Goal: Browse casually

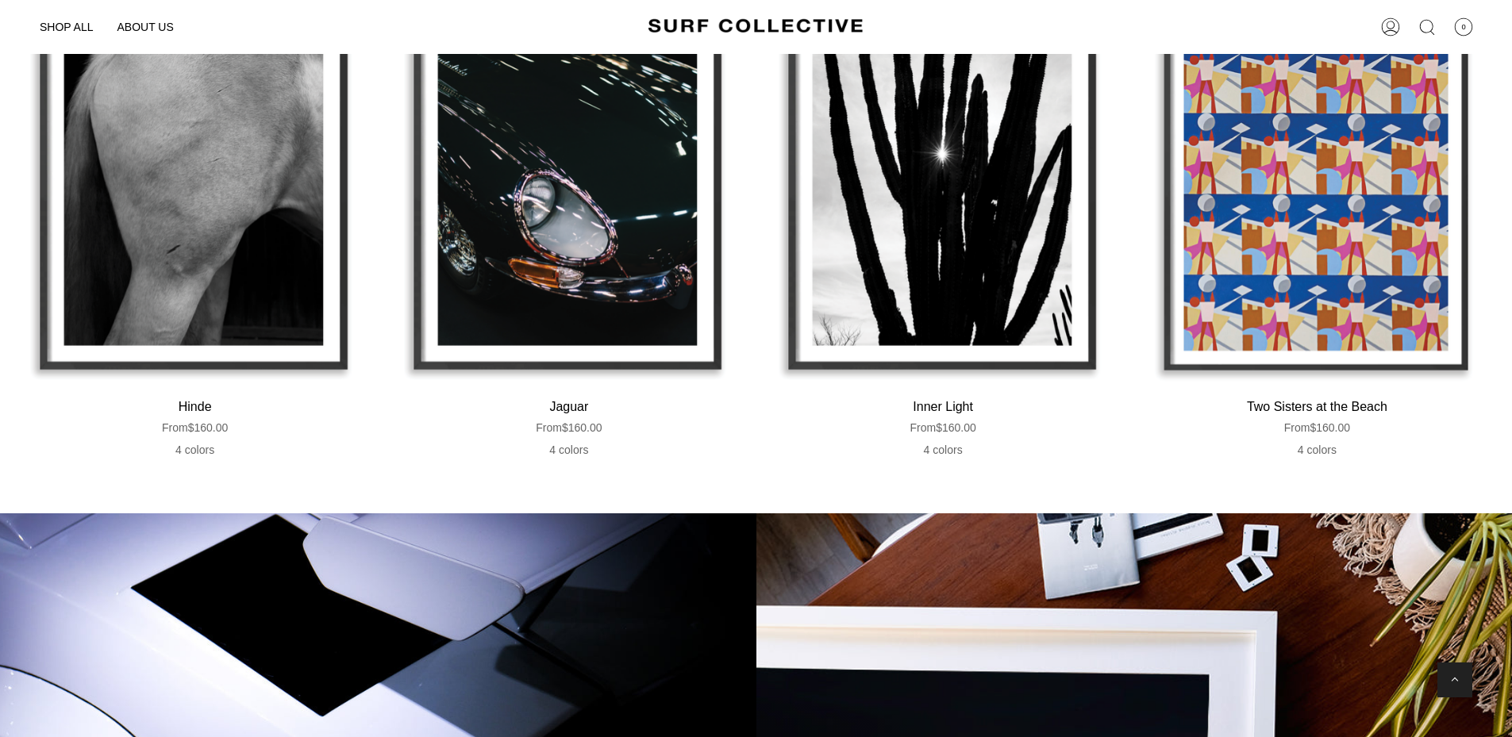
scroll to position [3088, 0]
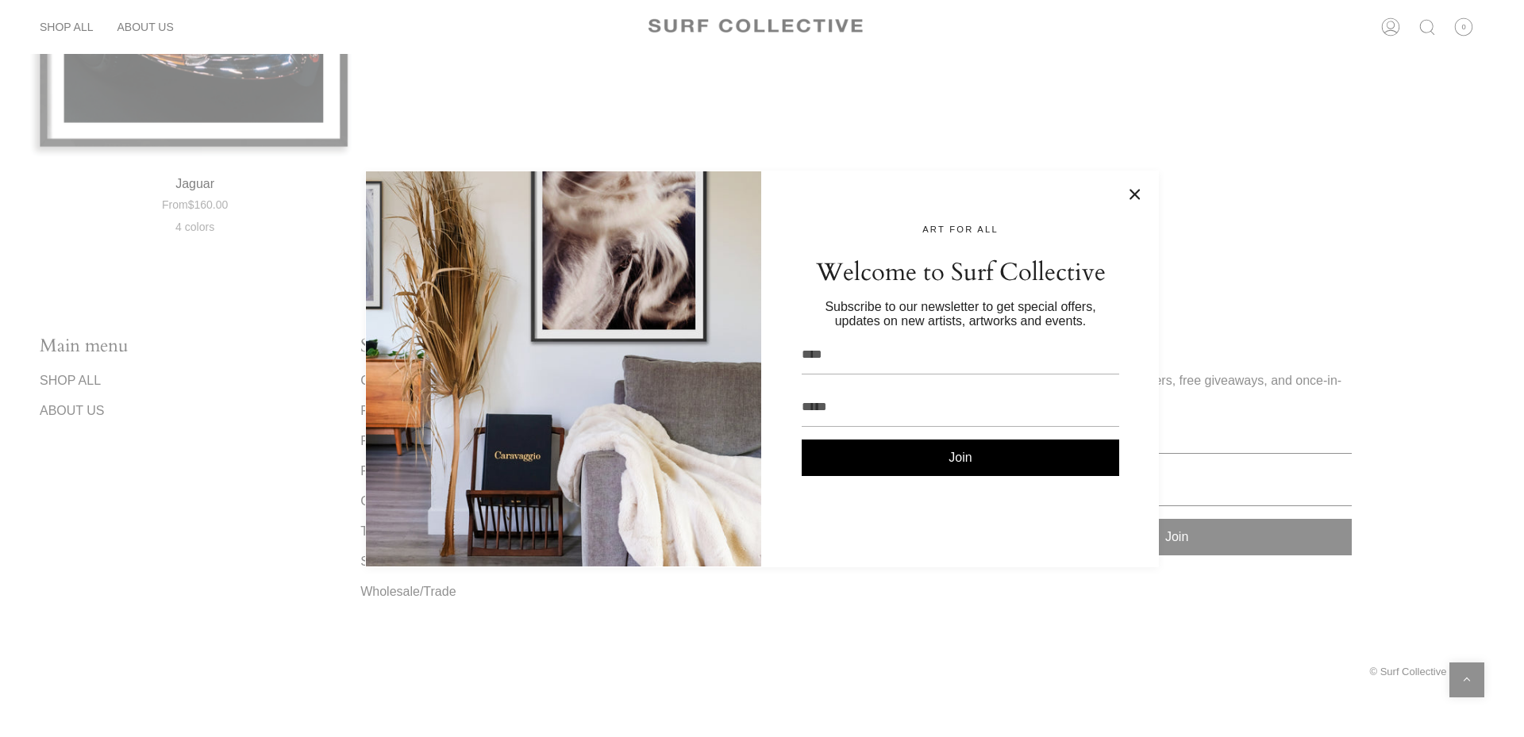
click at [1130, 194] on button at bounding box center [1135, 195] width 16 height 16
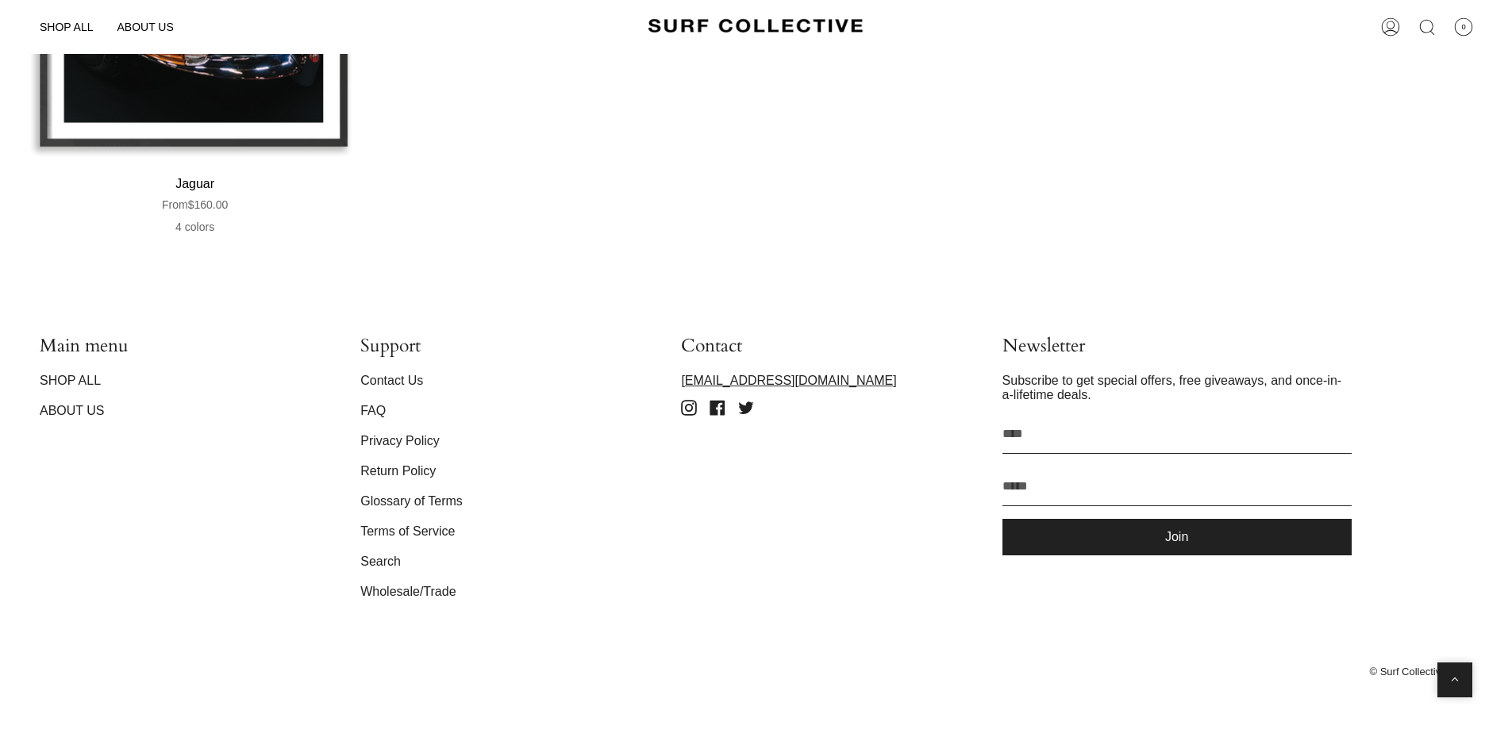
click at [690, 410] on icon at bounding box center [689, 408] width 16 height 16
drag, startPoint x: 863, startPoint y: 380, endPoint x: 680, endPoint y: 380, distance: 182.5
click at [683, 380] on p "[EMAIL_ADDRESS][DOMAIN_NAME]" at bounding box center [821, 381] width 281 height 14
copy link "[EMAIL_ADDRESS][DOMAIN_NAME]"
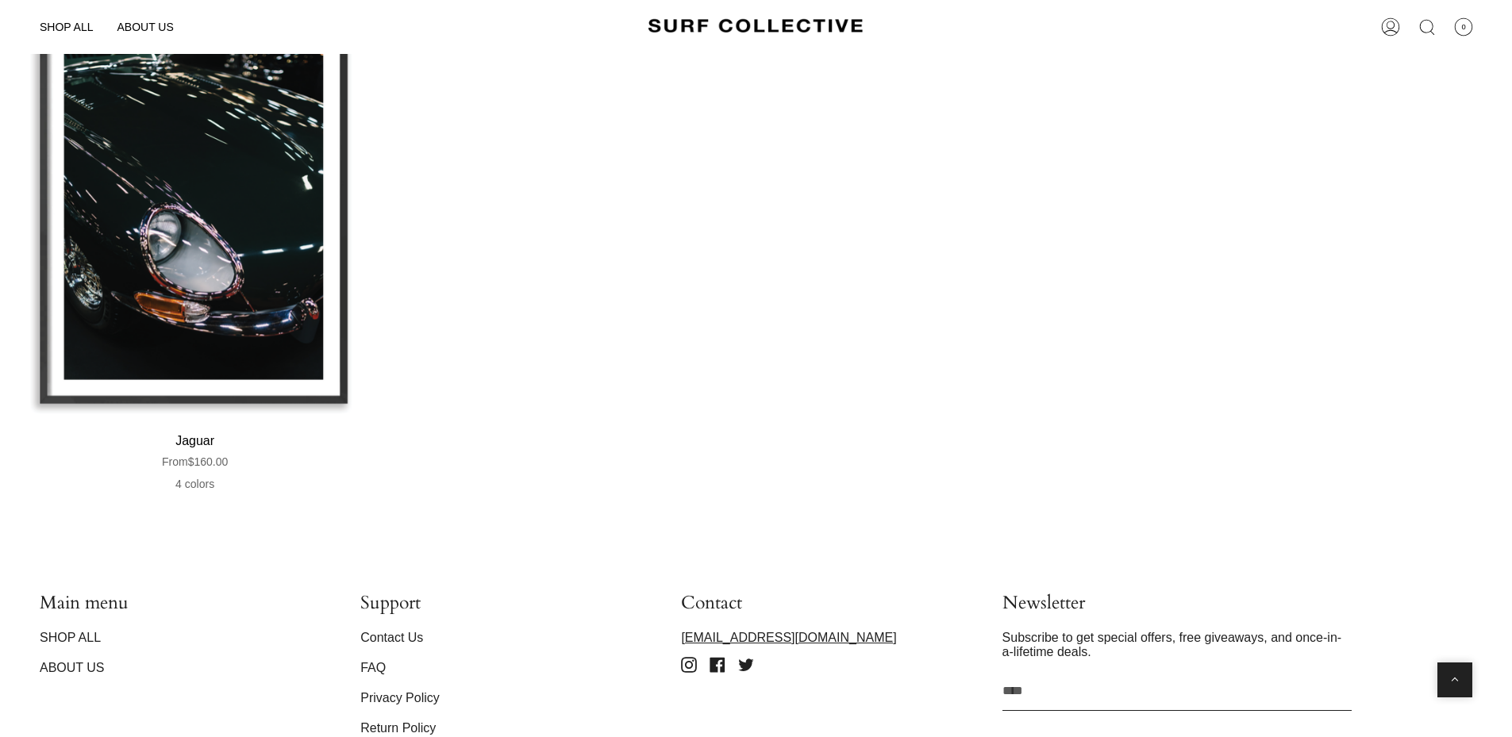
scroll to position [3088, 0]
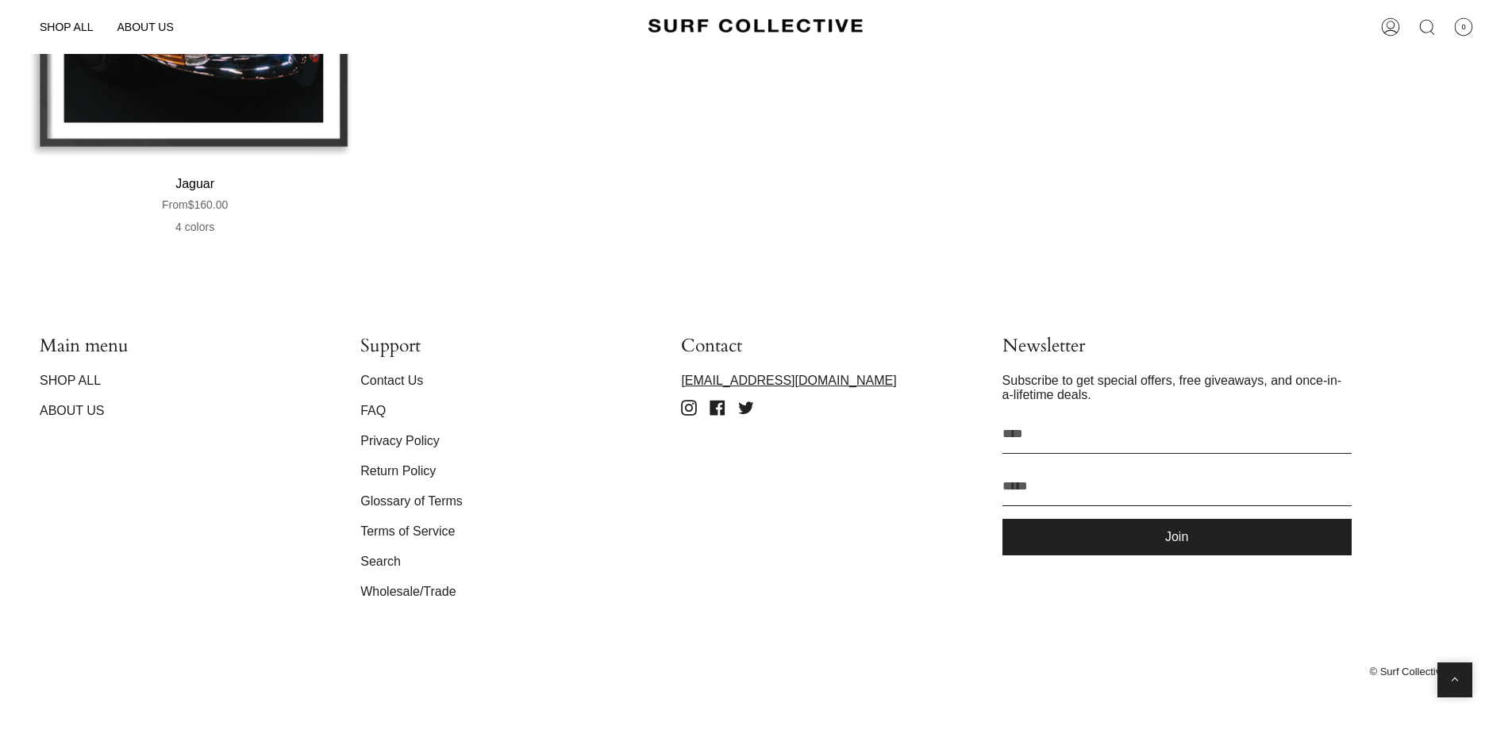
click at [720, 416] on icon at bounding box center [718, 408] width 16 height 16
click at [744, 408] on icon at bounding box center [746, 408] width 15 height 13
click at [100, 379] on link "SHOP ALL" at bounding box center [70, 380] width 61 height 13
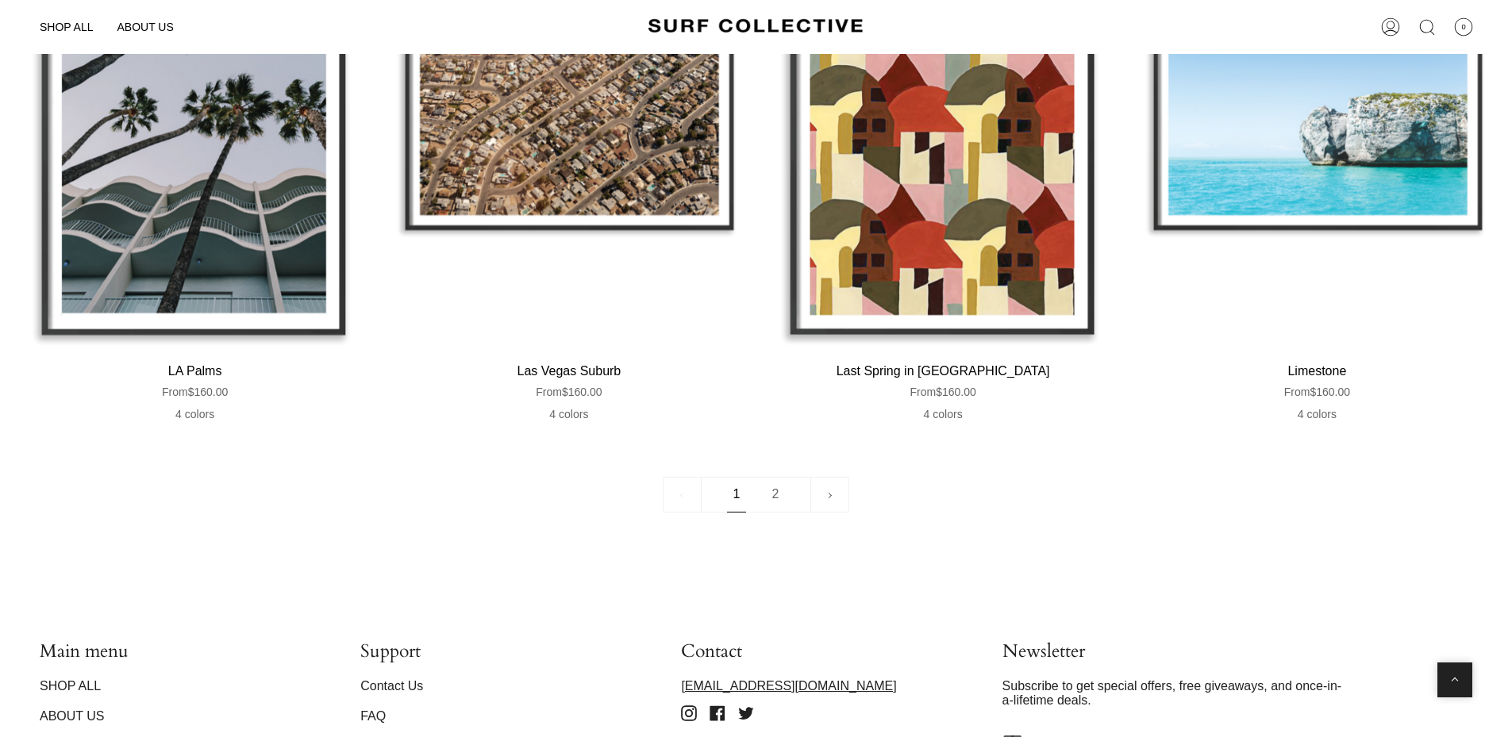
scroll to position [4825, 0]
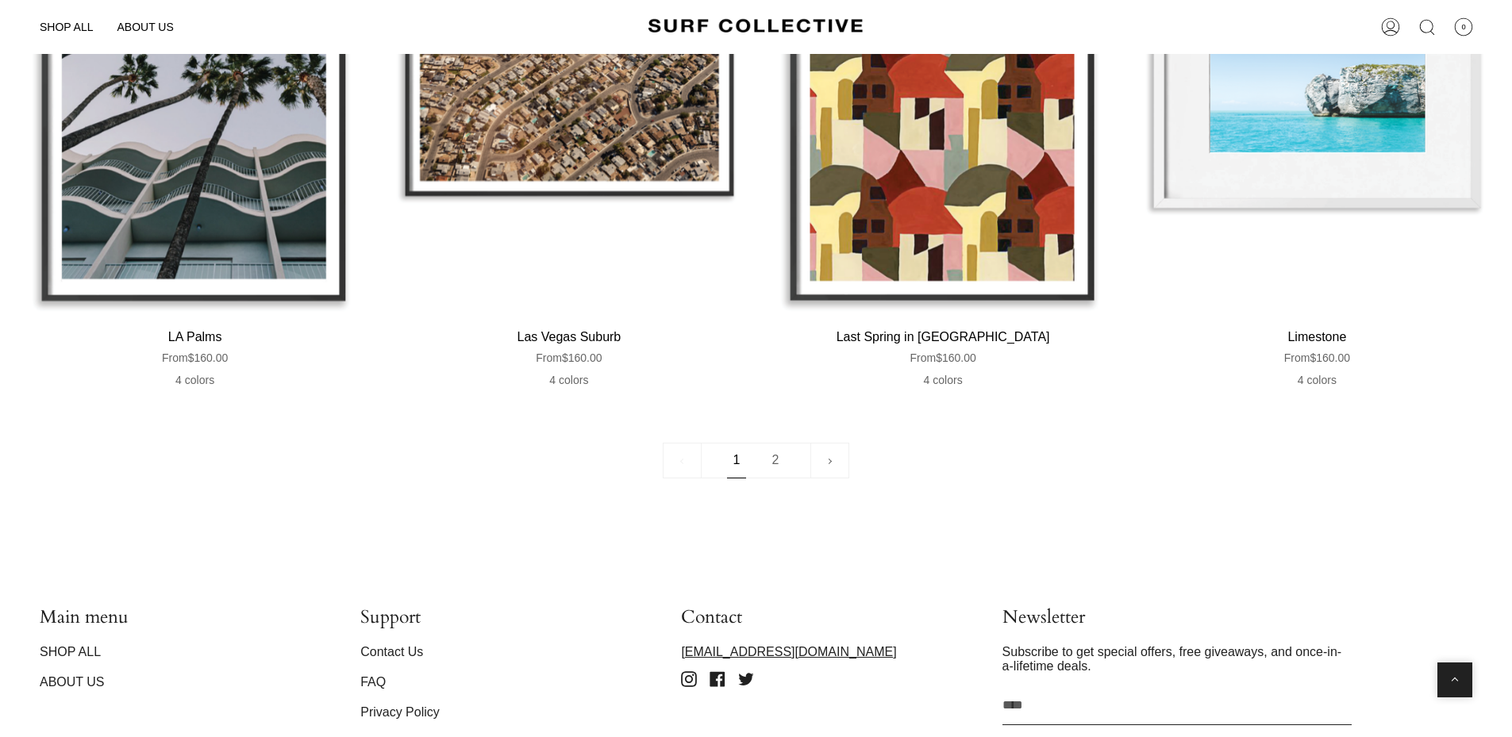
click at [770, 456] on link "2" at bounding box center [775, 461] width 39 height 36
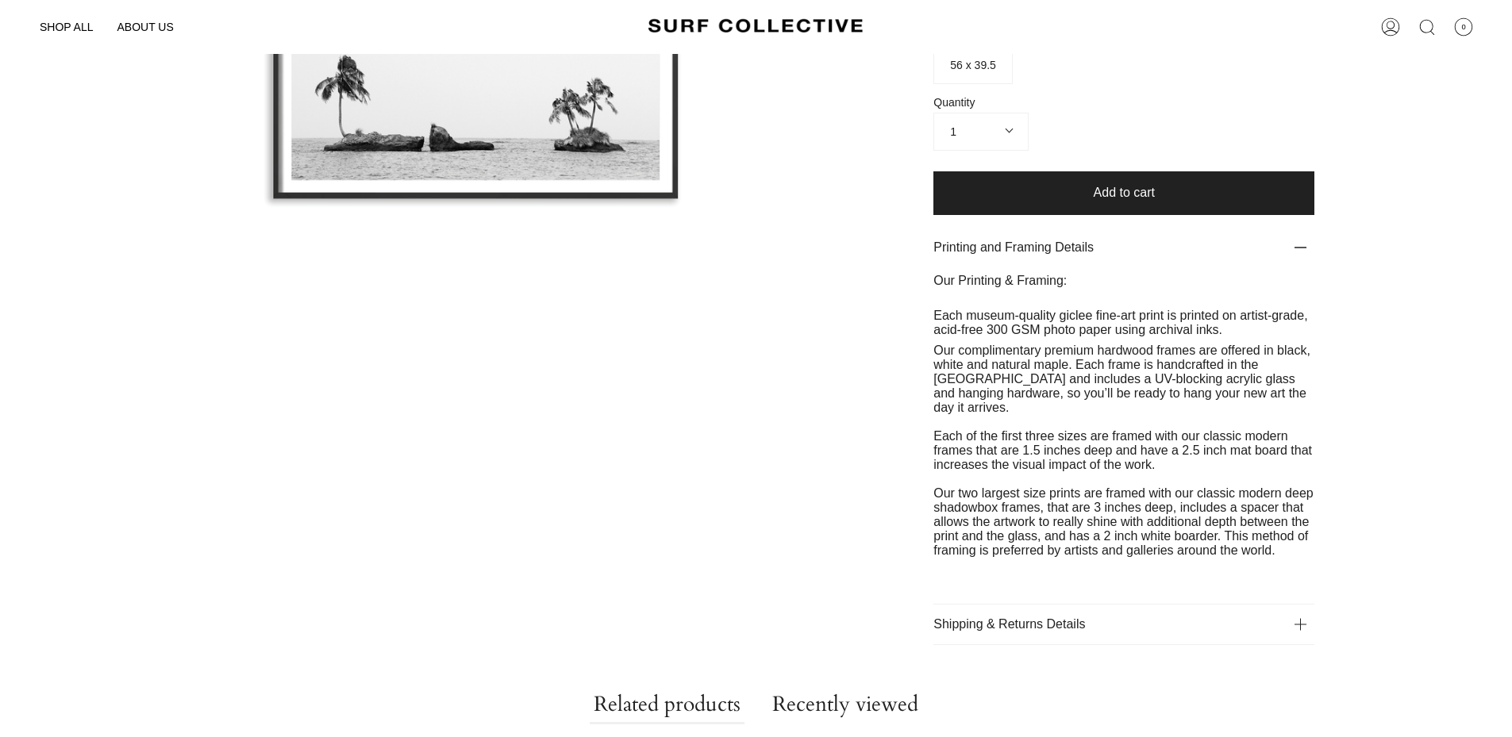
scroll to position [397, 0]
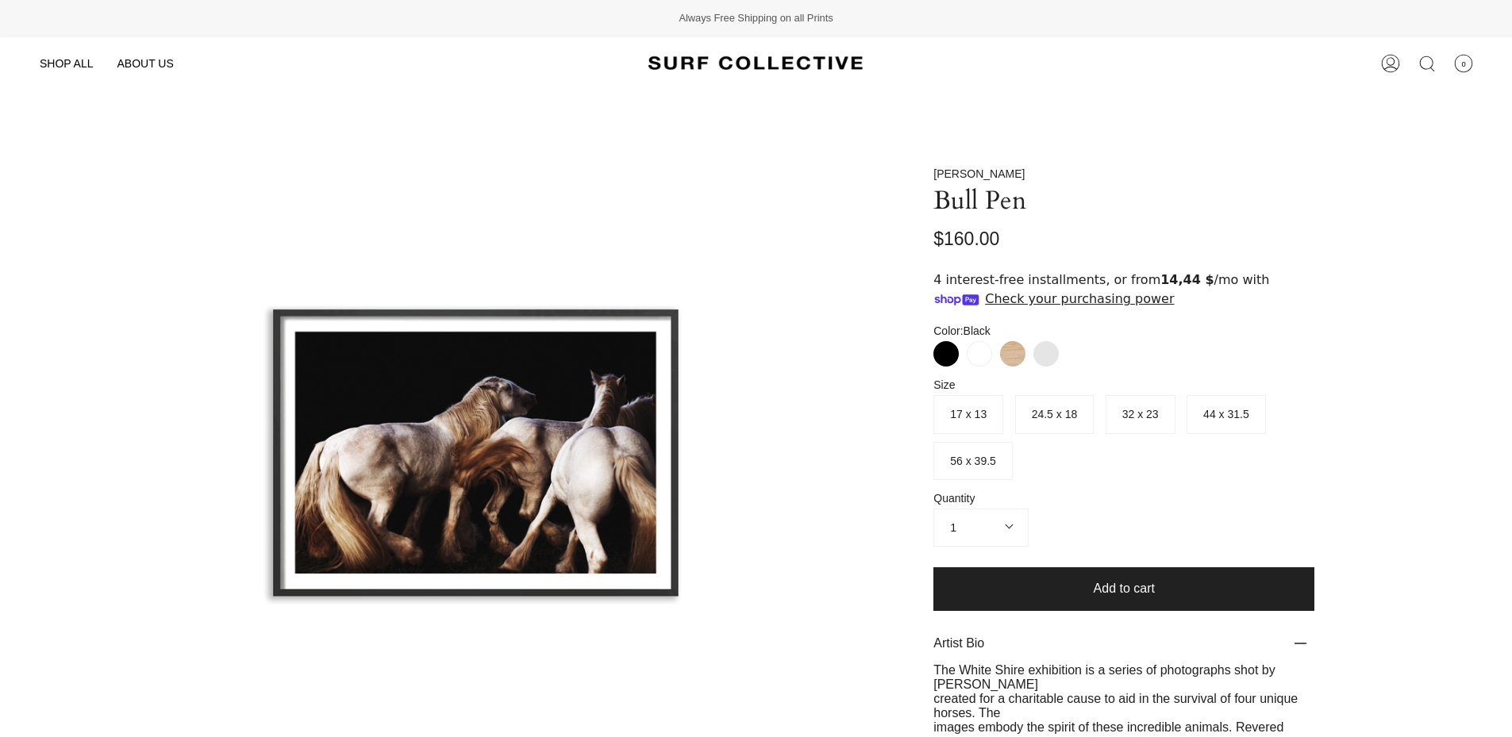
drag, startPoint x: 1028, startPoint y: 687, endPoint x: 746, endPoint y: 660, distance: 283.1
click at [927, 684] on div "Lincoln Pilcher Bull Pen $160.00 off Color: Black Black White Neutral Print Onl…" at bounding box center [1124, 512] width 697 height 691
copy span "Lincoln Pilcher"
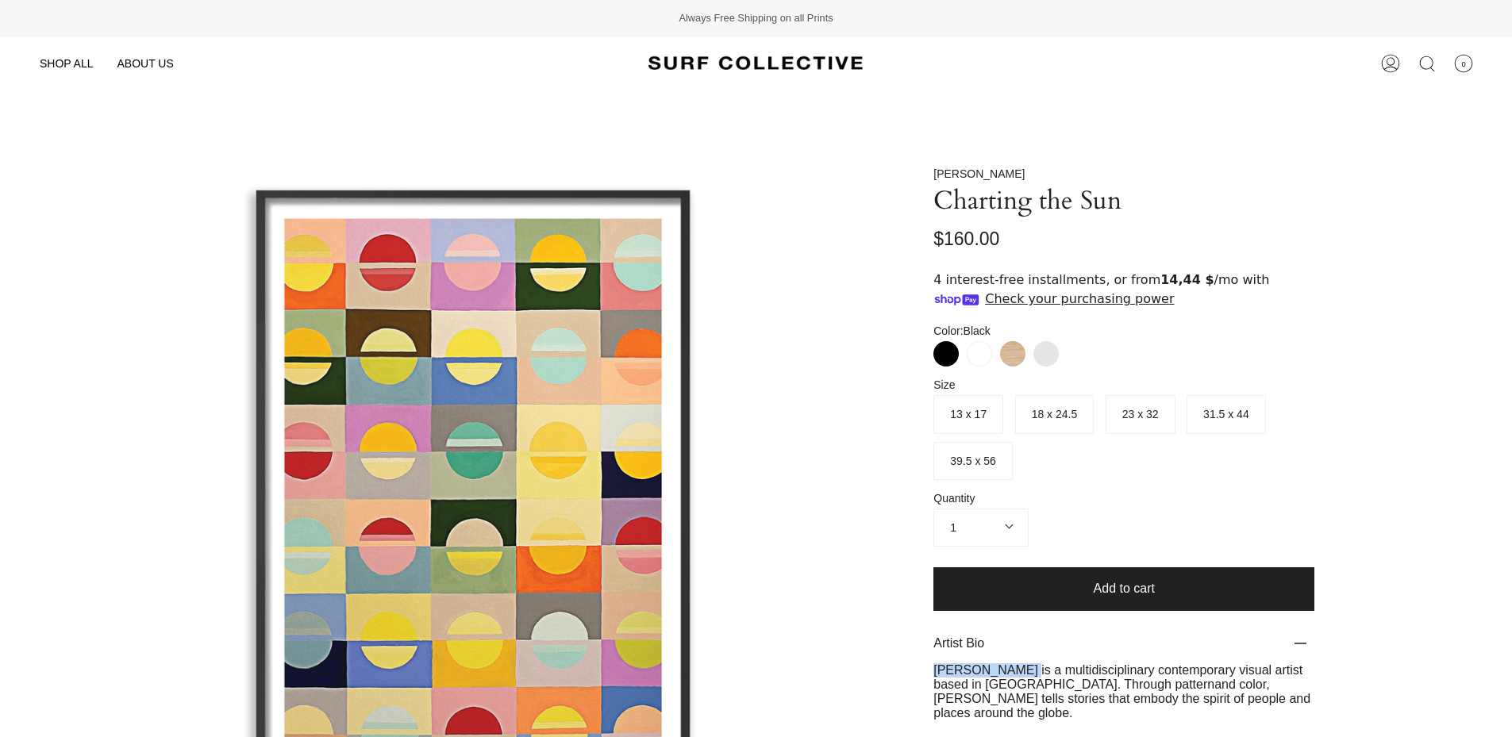
drag, startPoint x: 1017, startPoint y: 667, endPoint x: 934, endPoint y: 673, distance: 83.6
click at [934, 672] on span "Giulia Peyrone is a multidisciplinary contemporary visual artist based in Milan…" at bounding box center [1117, 677] width 369 height 28
copy span "Giulia Peyrone"
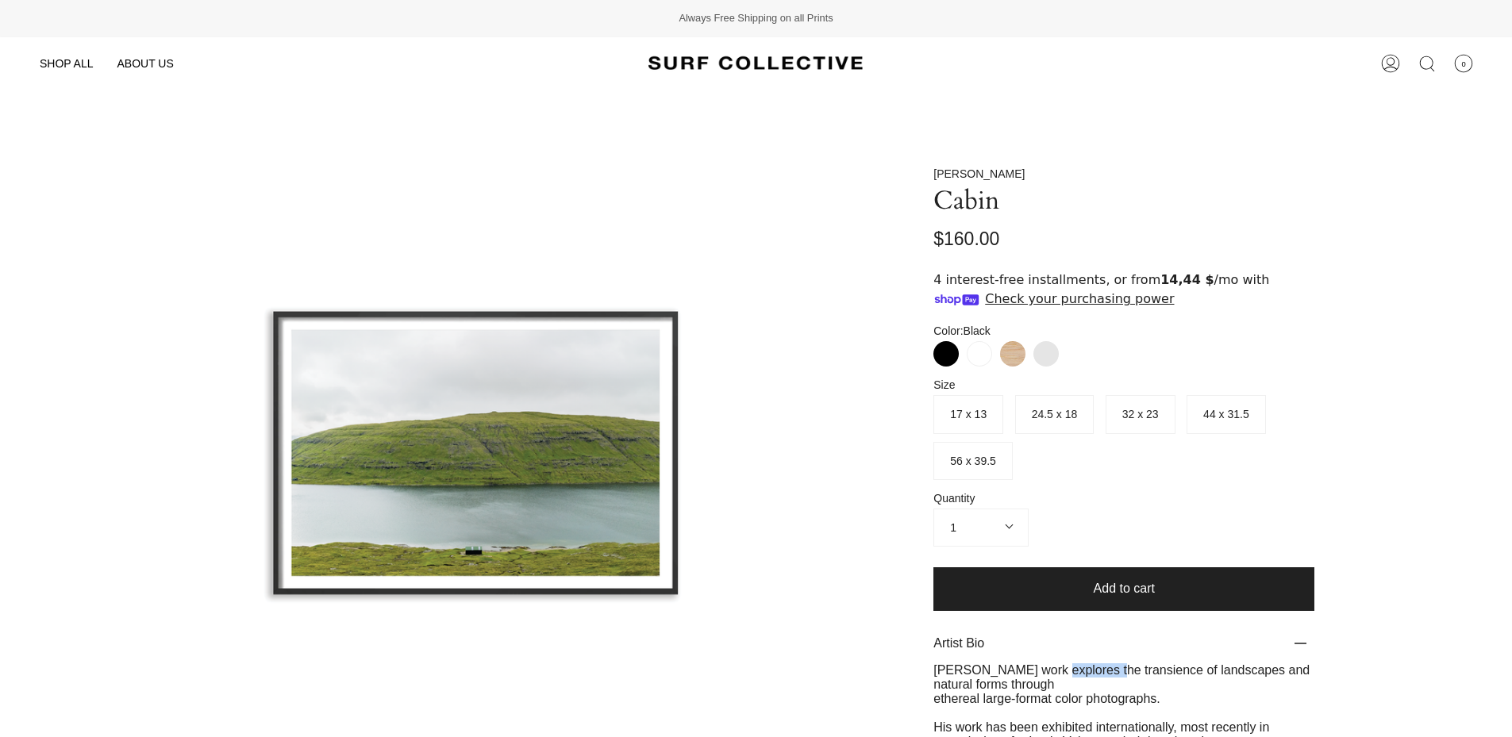
drag, startPoint x: 1008, startPoint y: 664, endPoint x: 935, endPoint y: 671, distance: 73.3
click at [935, 671] on div "Tommy Kwak’s work explores the transience of landscapes and natural forms throu…" at bounding box center [1123, 713] width 381 height 100
copy div "Tommy Kwak"
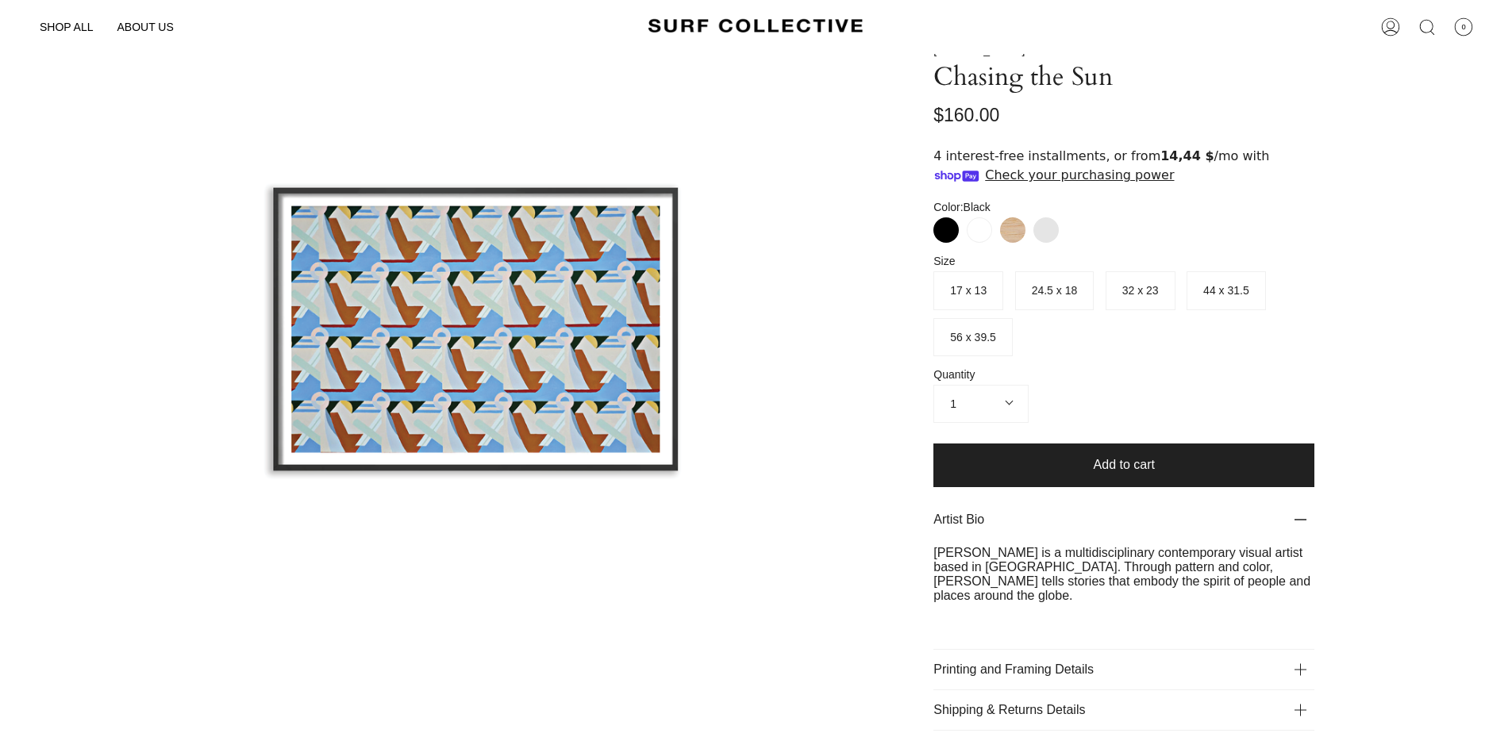
scroll to position [159, 0]
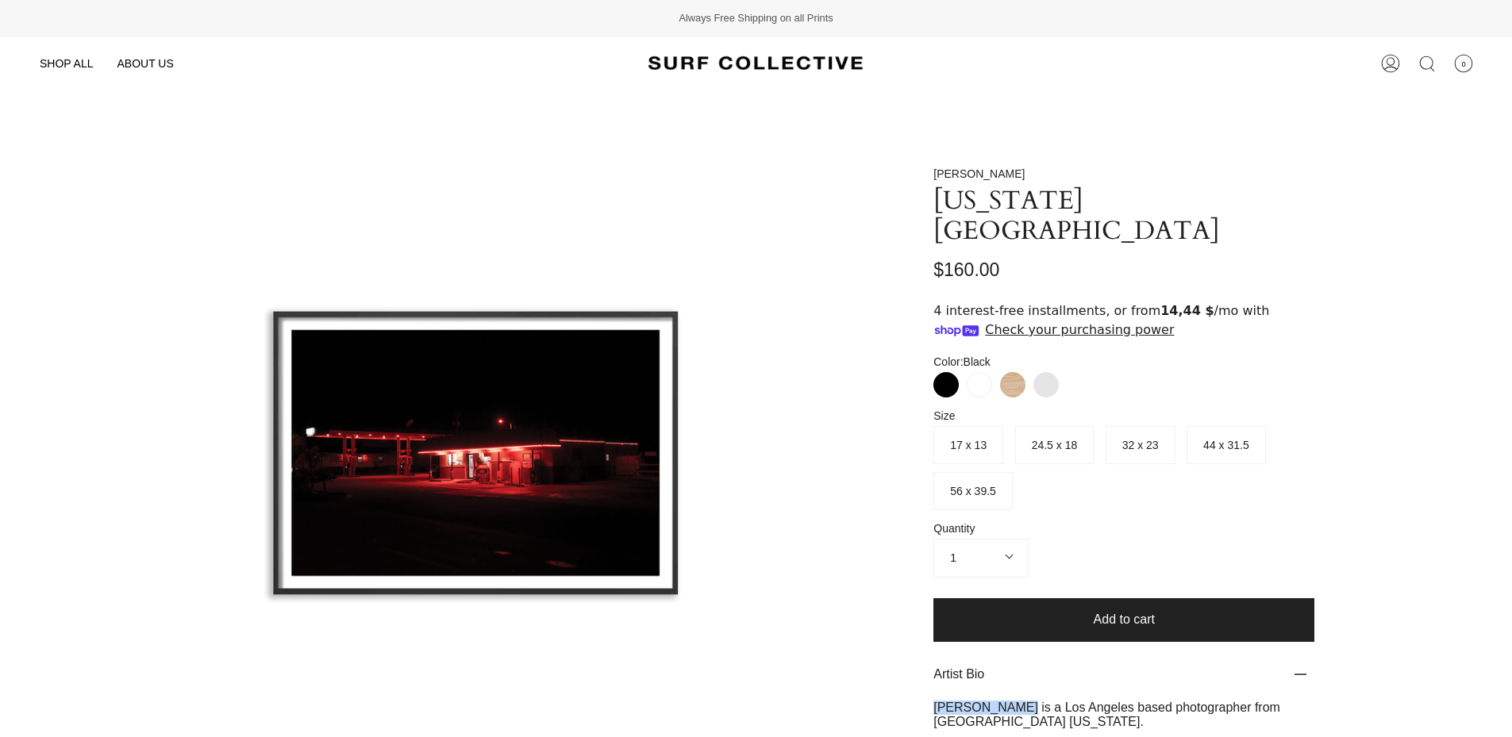
drag, startPoint x: 994, startPoint y: 673, endPoint x: 872, endPoint y: 665, distance: 121.7
click at [927, 676] on div "Mike Carreiro Florida Keys Gas Station $160.00 off Color: Black Black White Neu…" at bounding box center [1124, 545] width 697 height 756
copy p "[PERSON_NAME]"
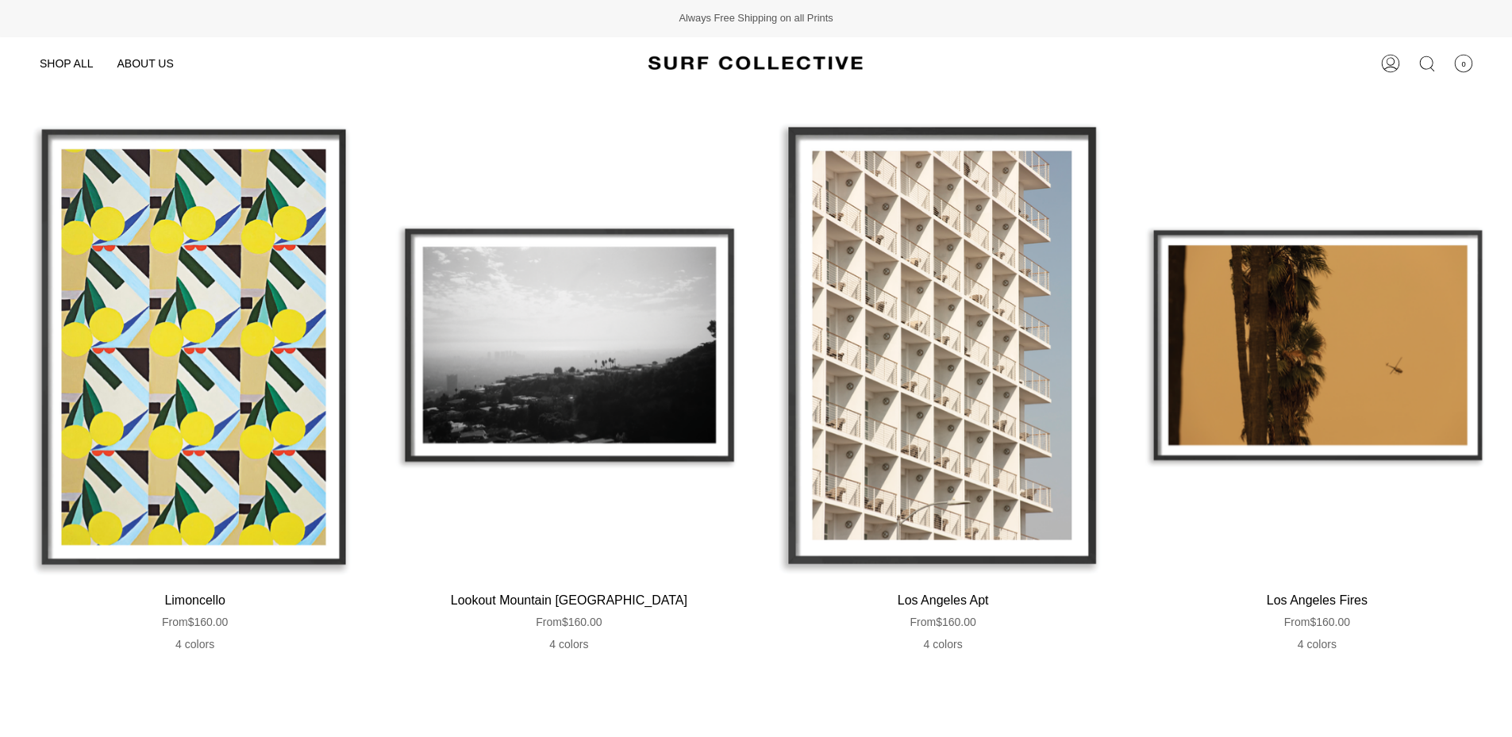
click at [605, 284] on div "Lookout Mountain Laurel Canyon" at bounding box center [569, 346] width 358 height 466
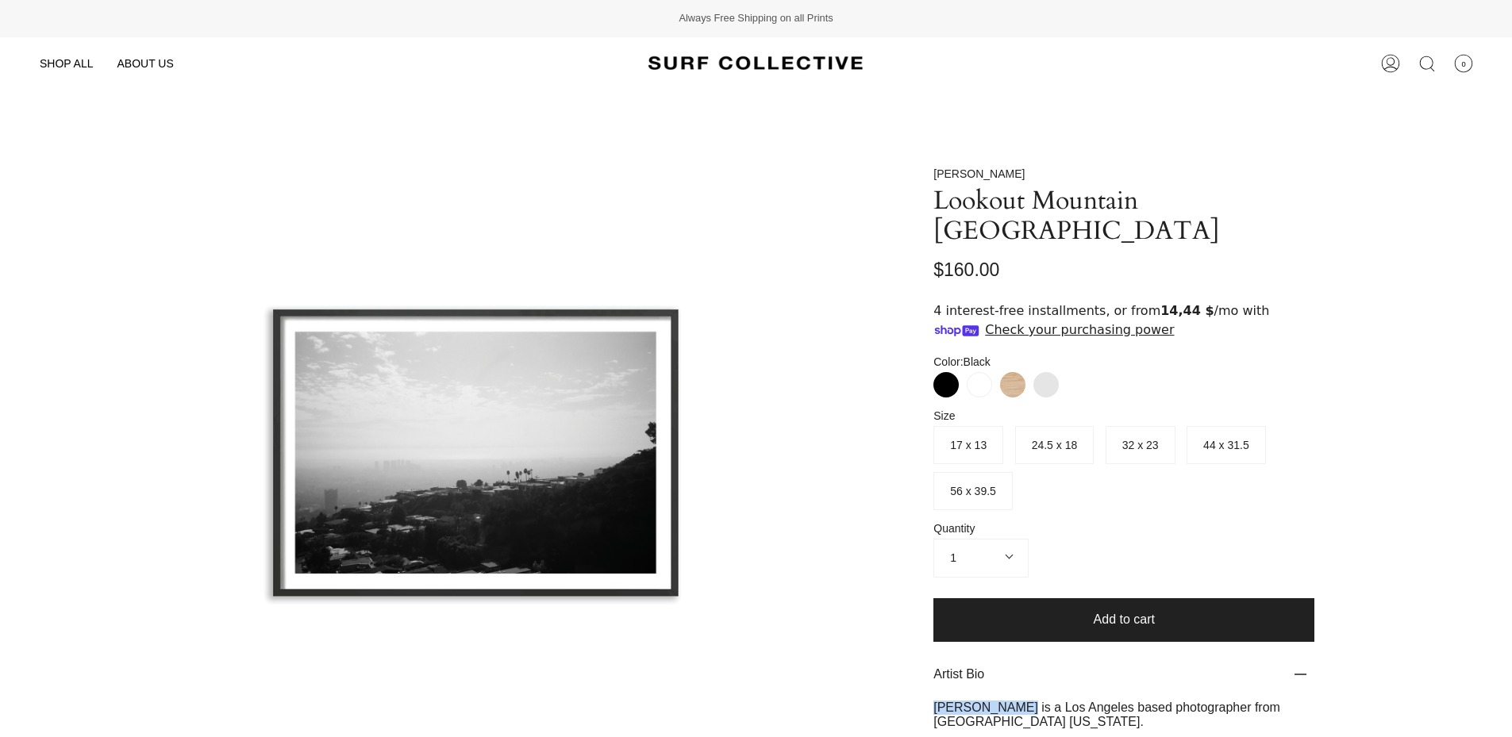
drag, startPoint x: 1006, startPoint y: 707, endPoint x: 668, endPoint y: 651, distance: 342.8
click at [936, 709] on p "[PERSON_NAME] is a Los Angeles based photographer from [GEOGRAPHIC_DATA] [US_ST…" at bounding box center [1123, 715] width 381 height 29
copy p "[PERSON_NAME]"
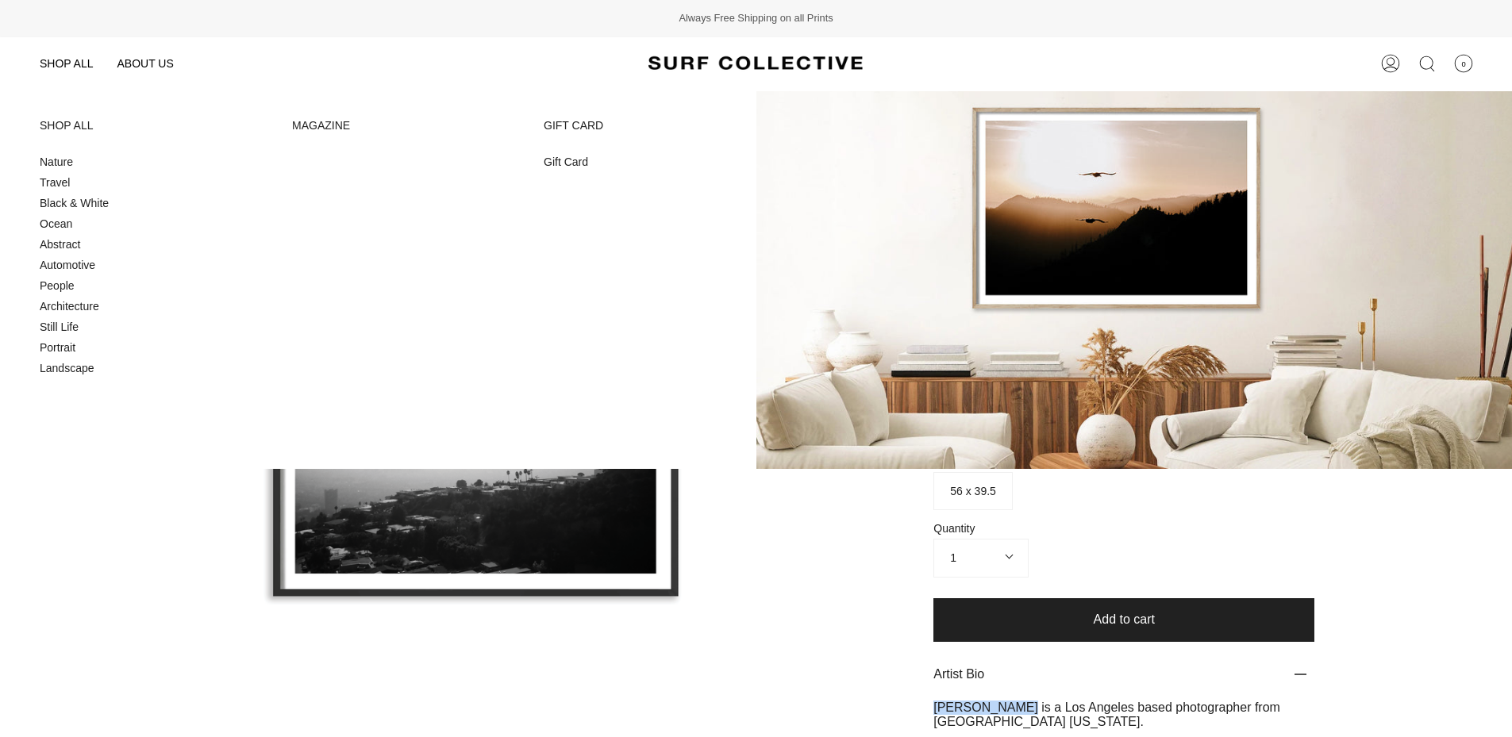
click at [67, 52] on link "SHOP ALL" at bounding box center [66, 63] width 77 height 53
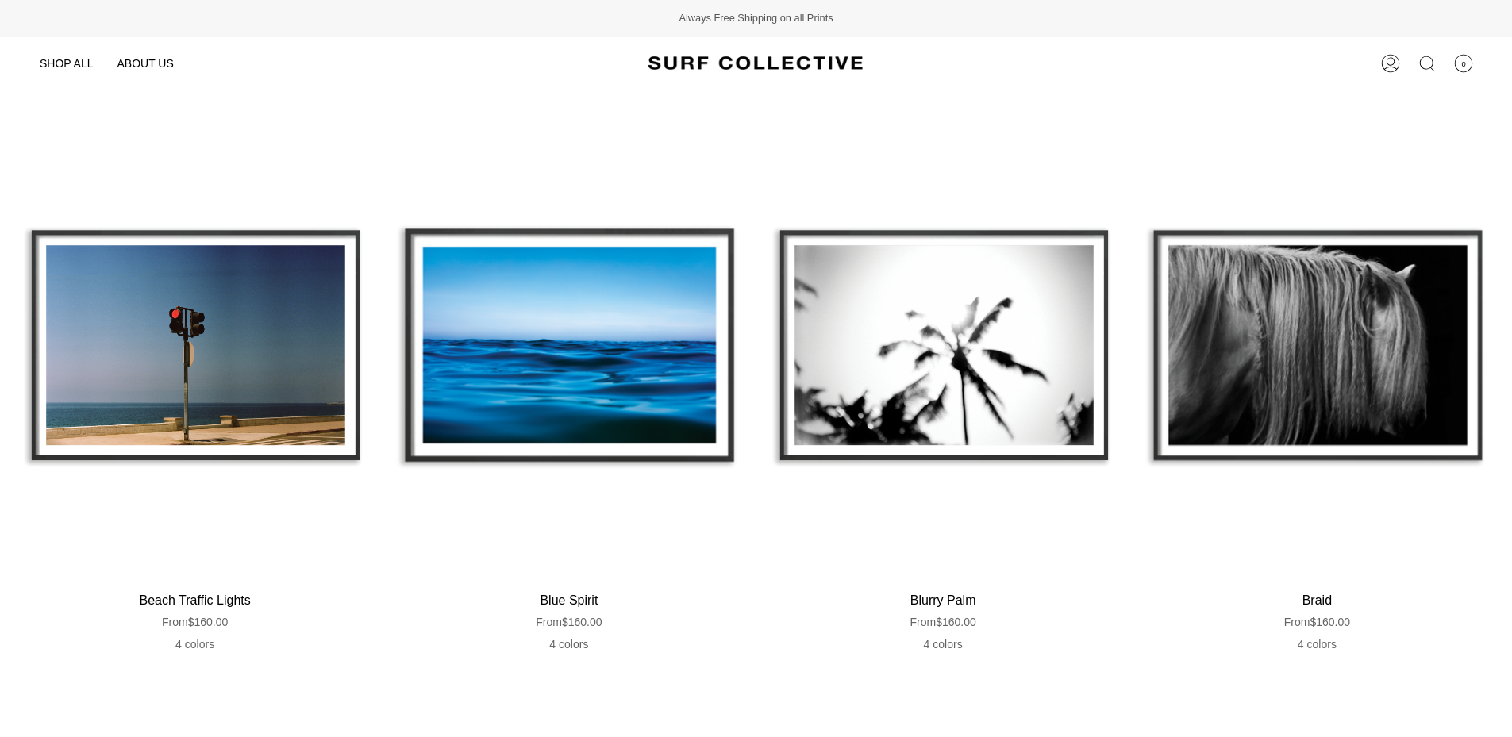
click at [303, 257] on div "Beach Traffic Lights" at bounding box center [195, 346] width 358 height 466
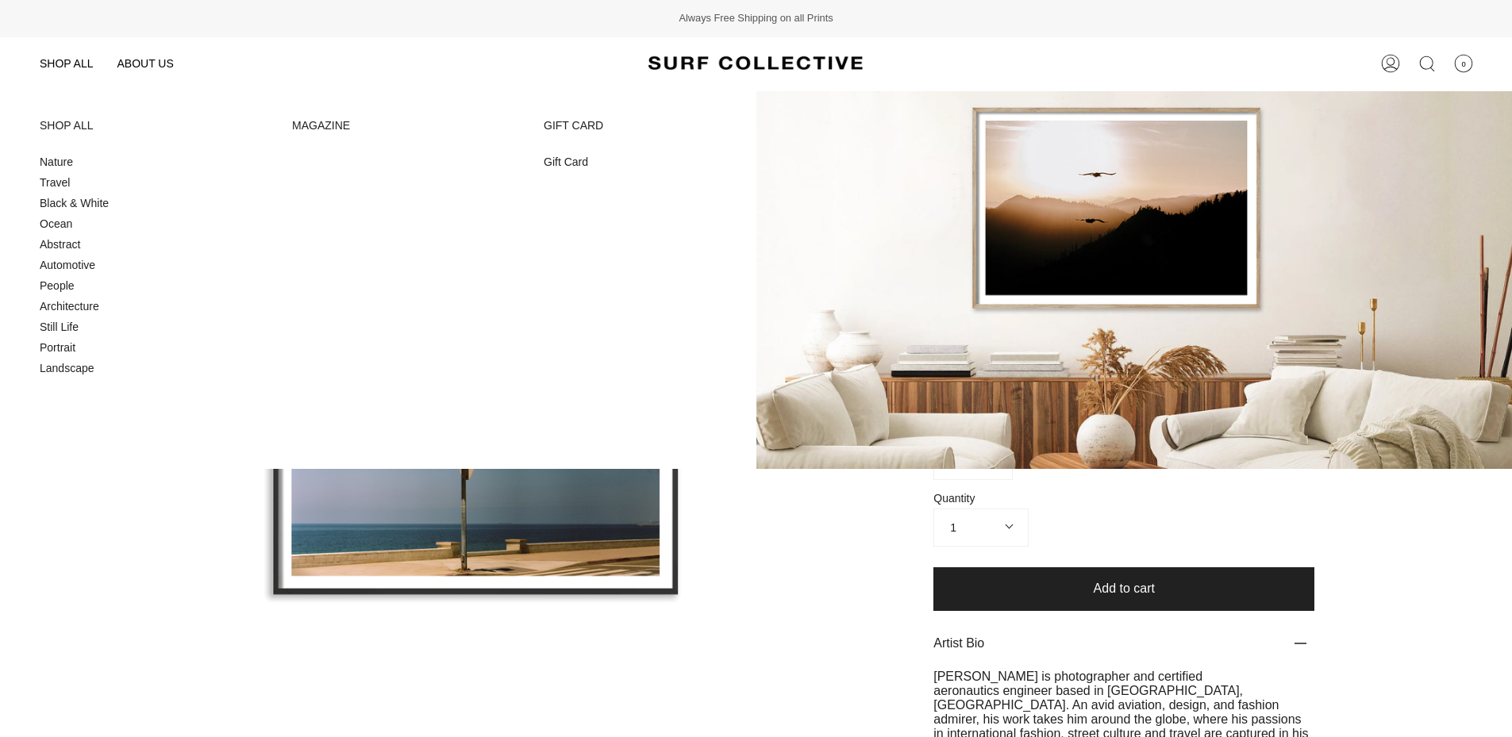
click at [81, 59] on span "SHOP ALL" at bounding box center [66, 63] width 53 height 13
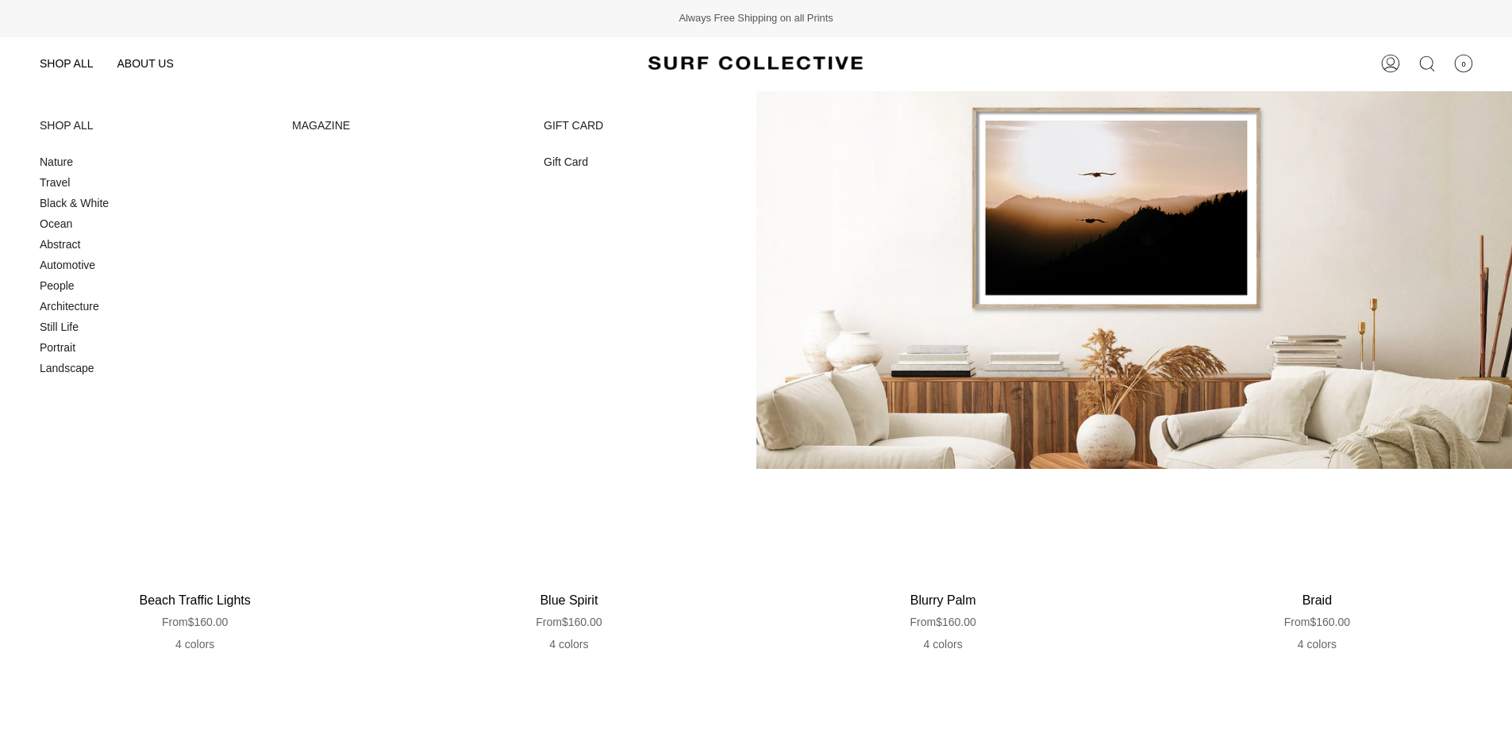
click at [55, 346] on span "Portrait" at bounding box center [58, 347] width 36 height 13
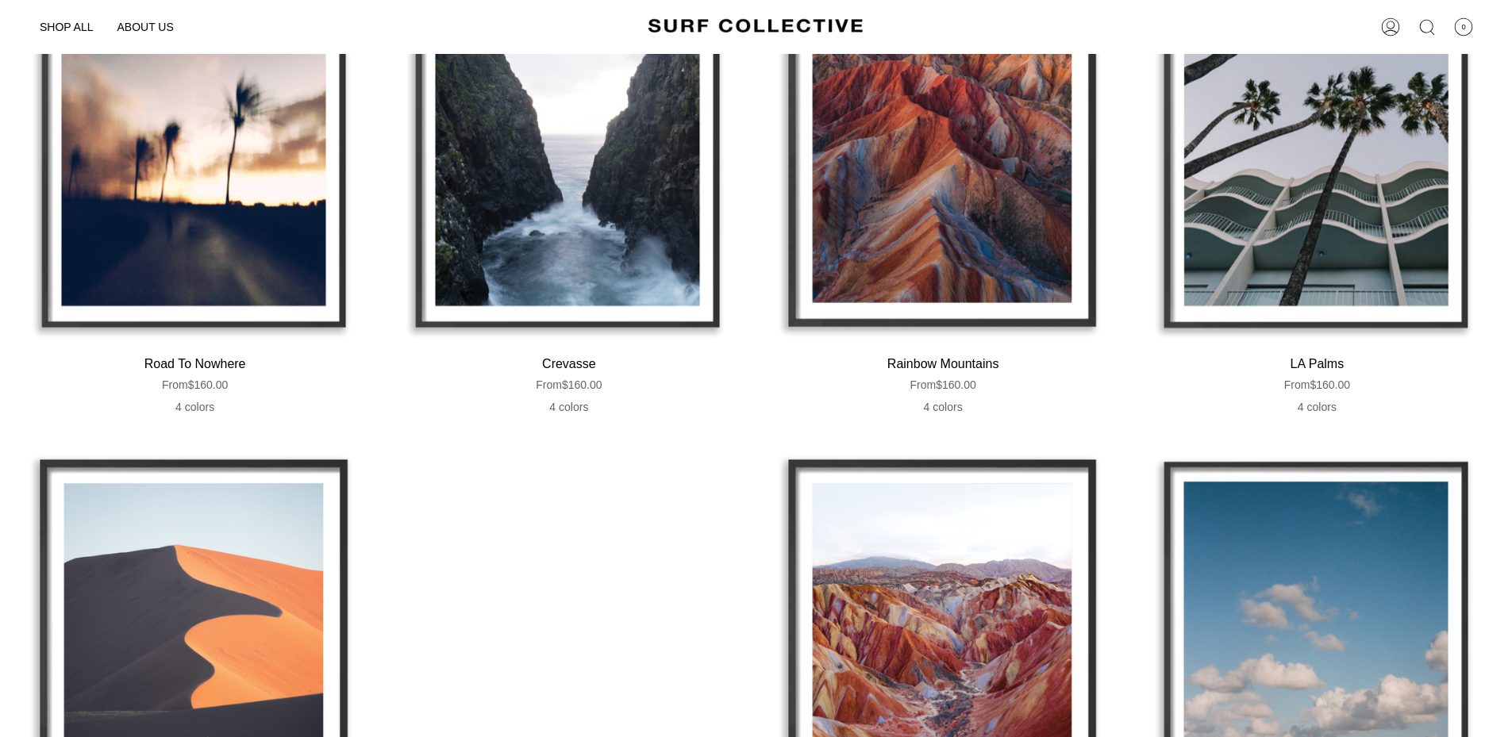
scroll to position [317, 0]
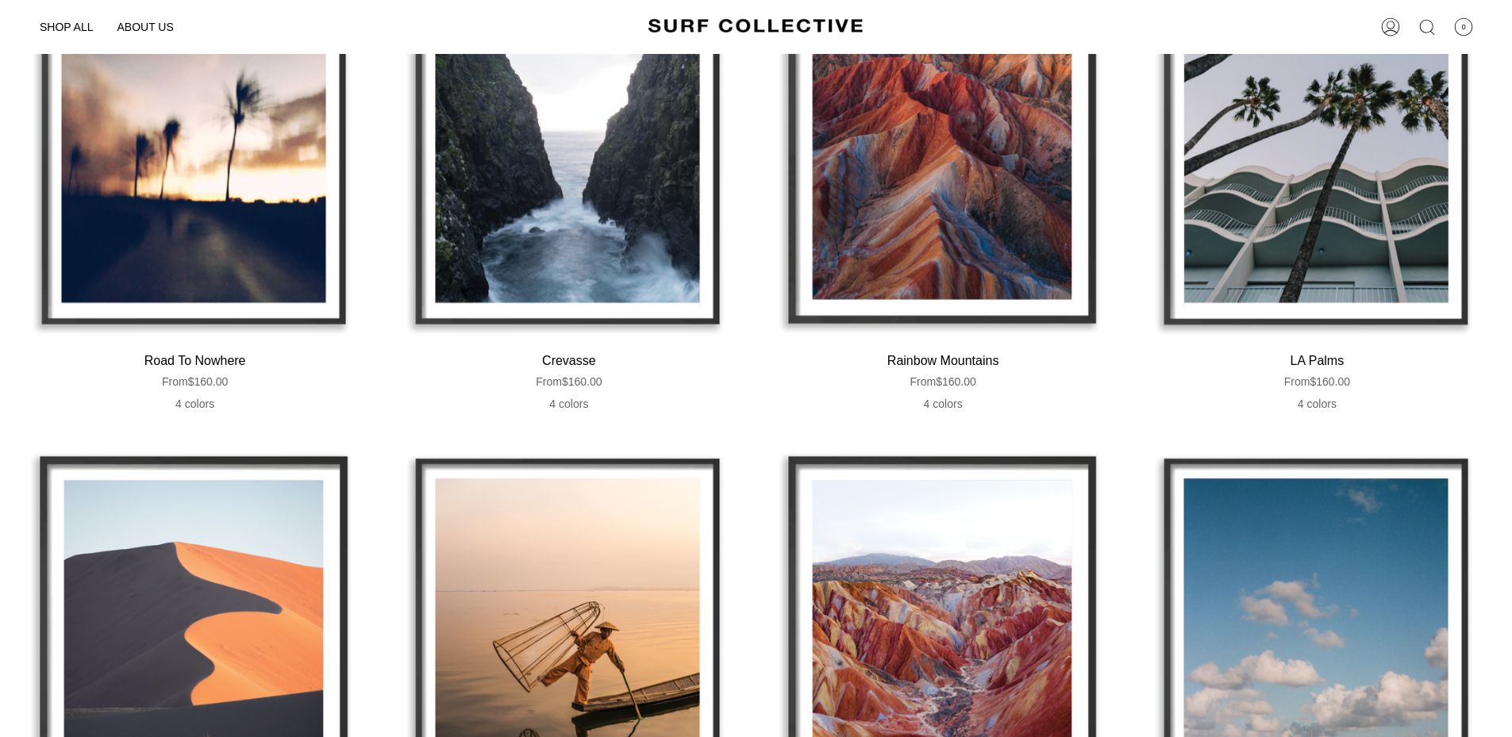
click at [987, 179] on div "Rainbow Mountains" at bounding box center [943, 106] width 358 height 466
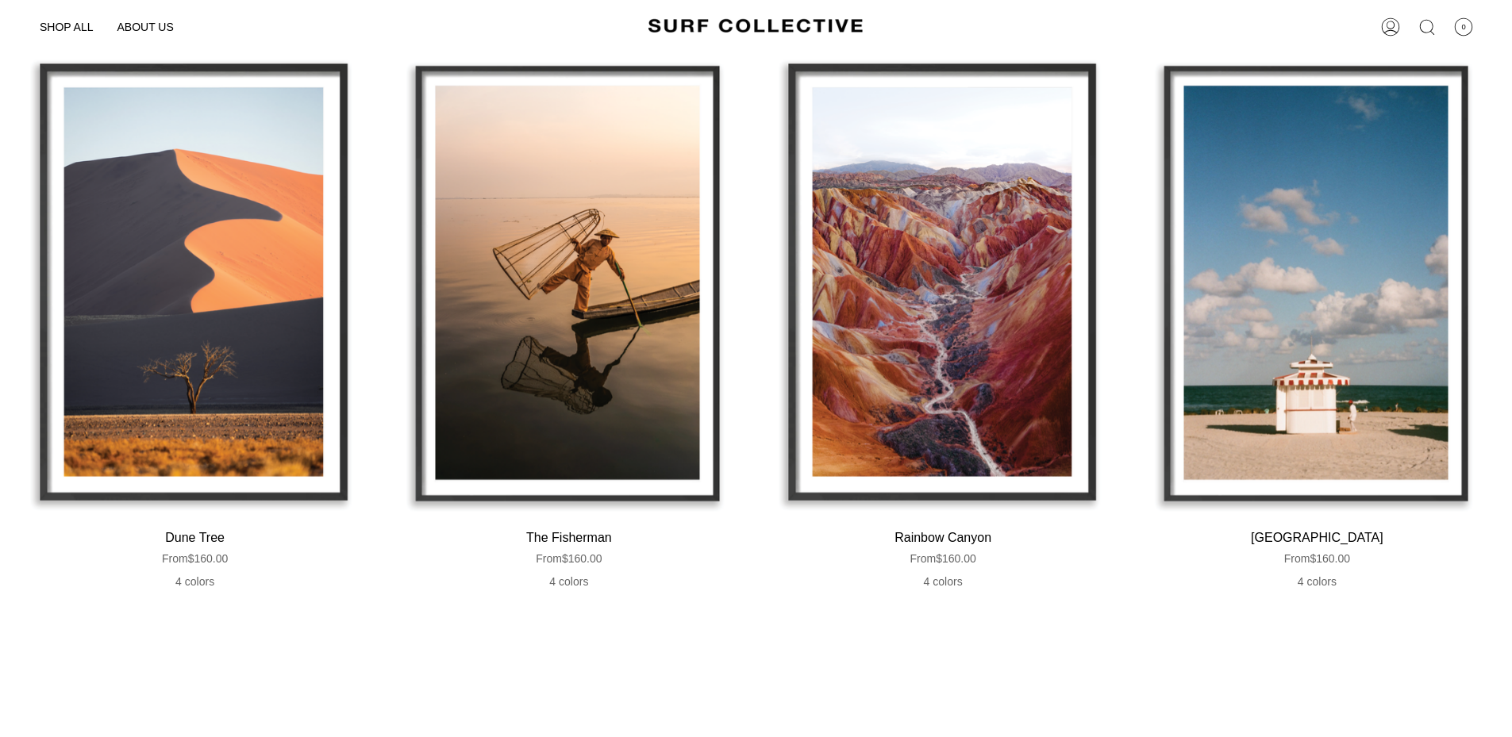
scroll to position [714, 0]
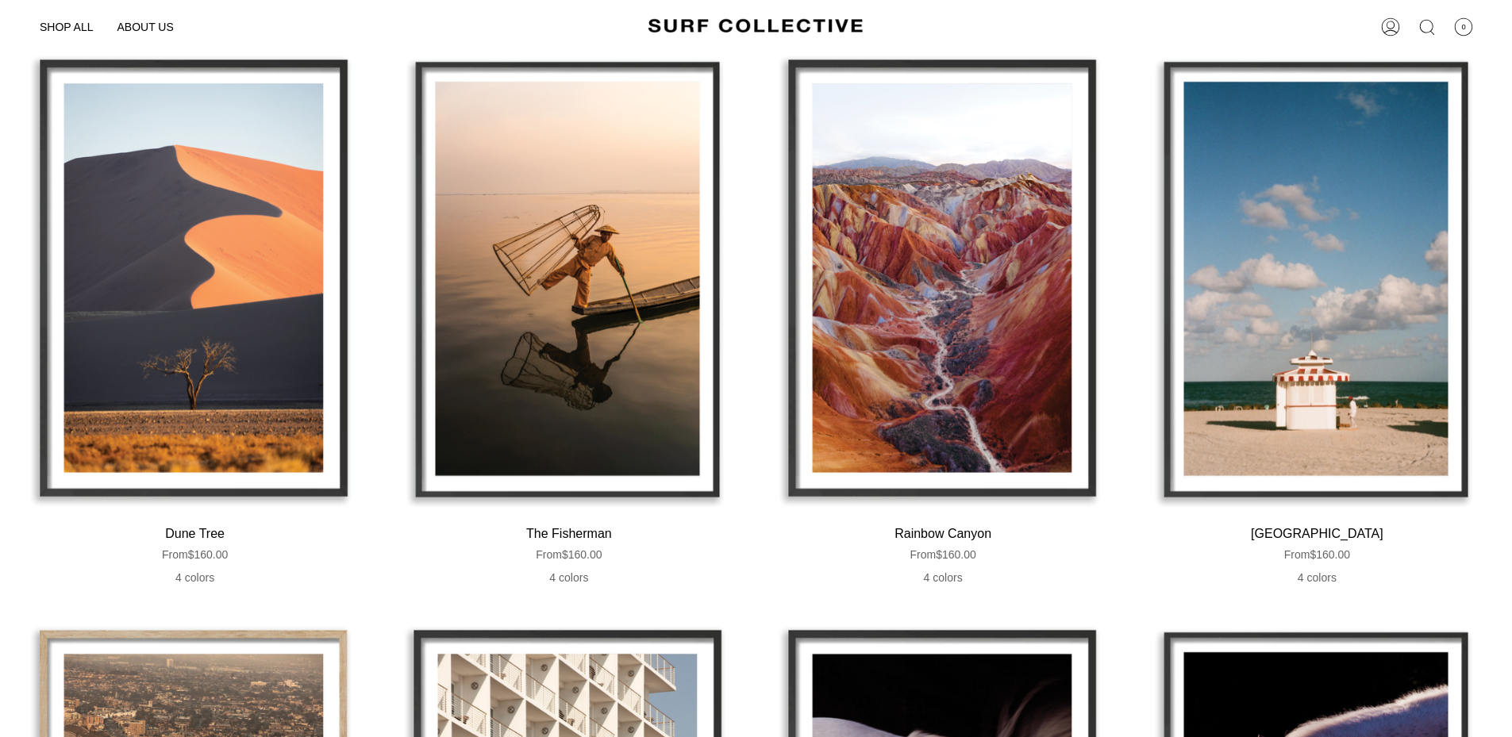
click at [625, 235] on div "The Fisherman" at bounding box center [569, 279] width 358 height 466
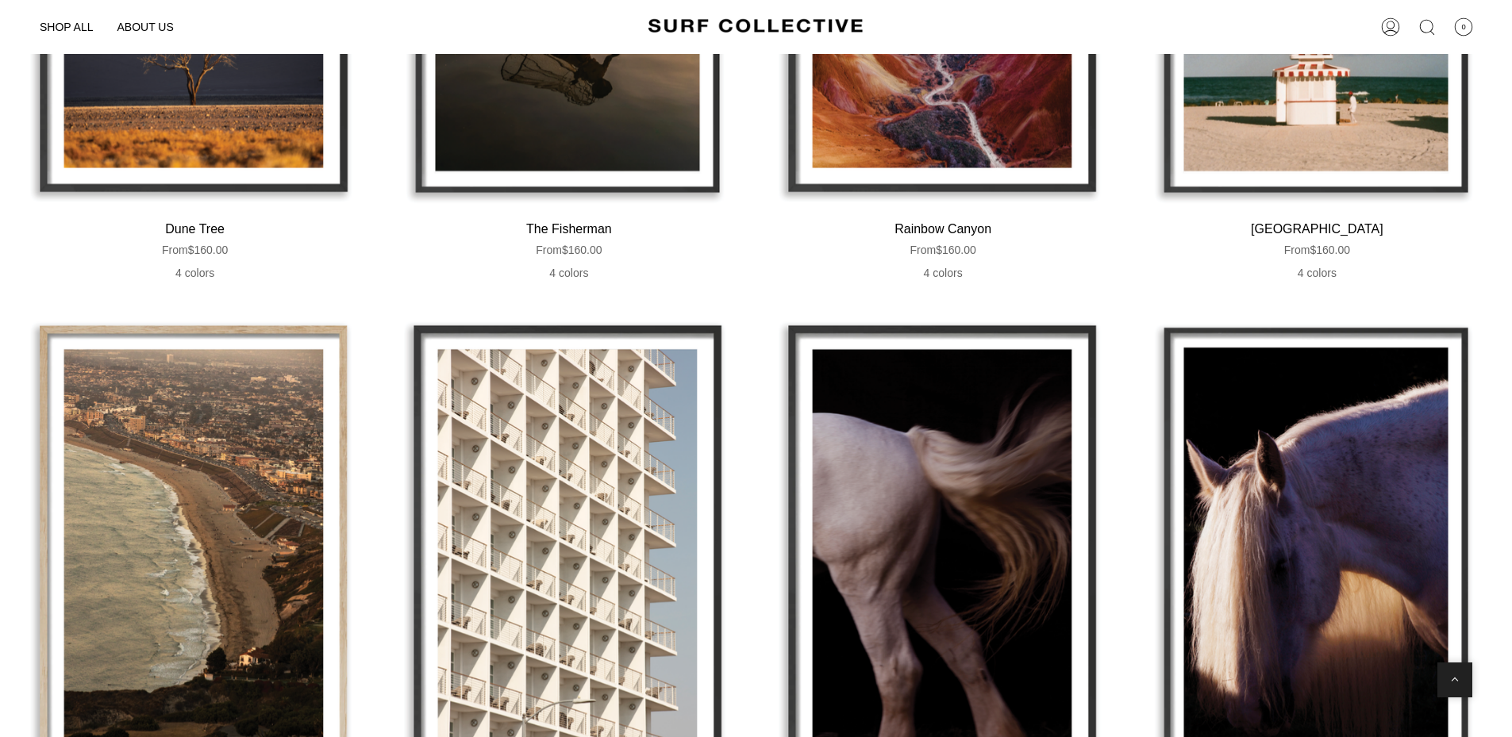
scroll to position [1107, 0]
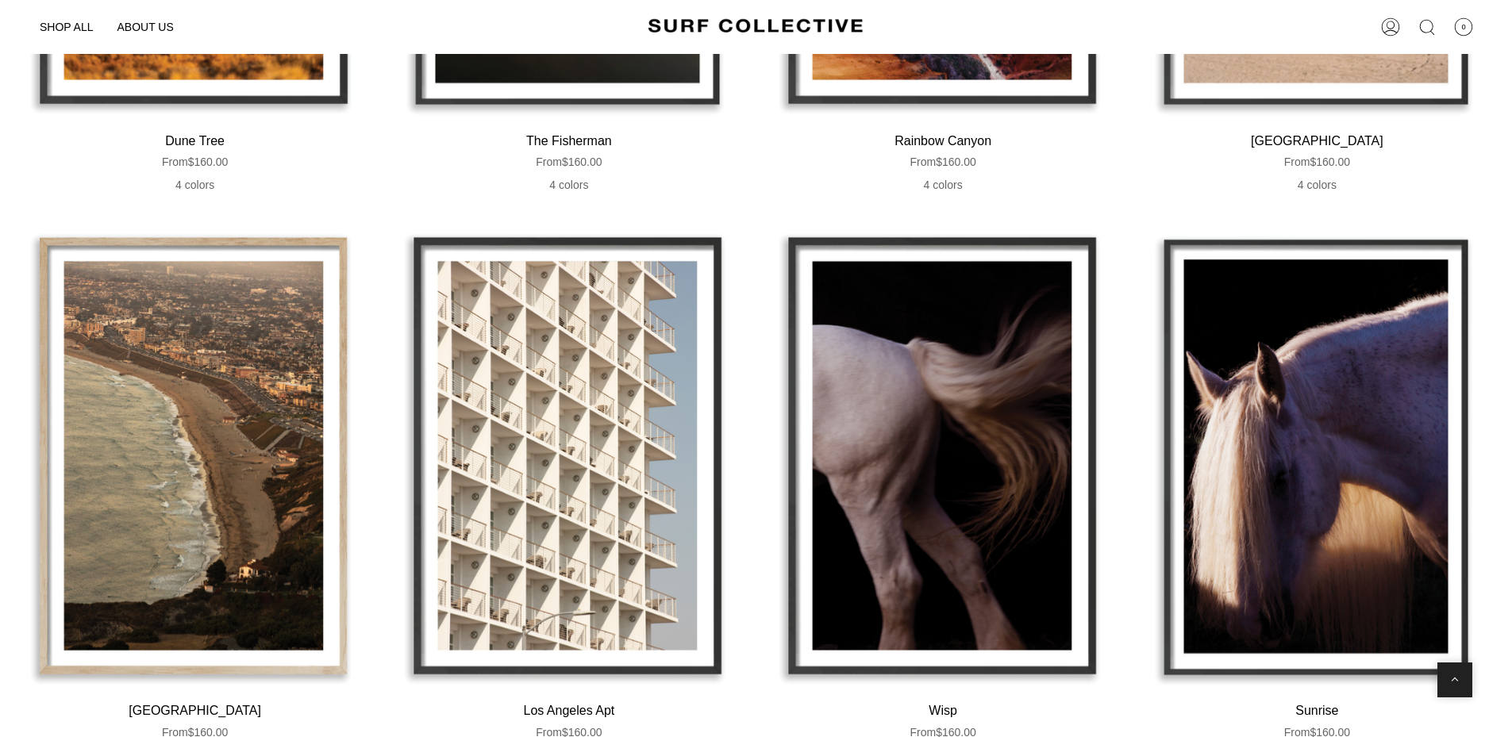
click at [267, 327] on div "Hollywood Riviera" at bounding box center [195, 457] width 358 height 466
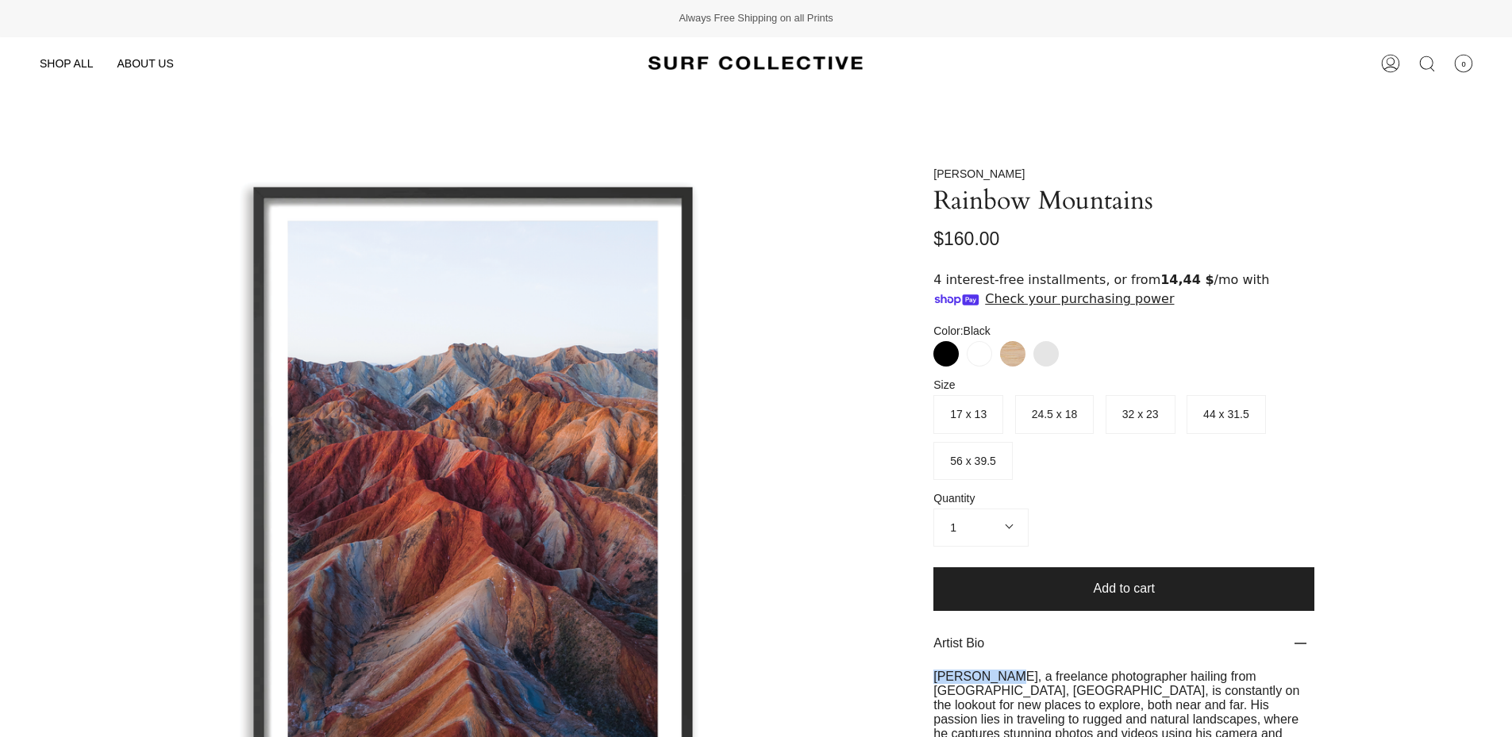
drag, startPoint x: 1006, startPoint y: 674, endPoint x: 934, endPoint y: 683, distance: 72.7
click at [934, 683] on span "[PERSON_NAME], a freelance photographer hailing from [GEOGRAPHIC_DATA], [GEOGRA…" at bounding box center [1116, 712] width 366 height 85
copy span "[PERSON_NAME]"
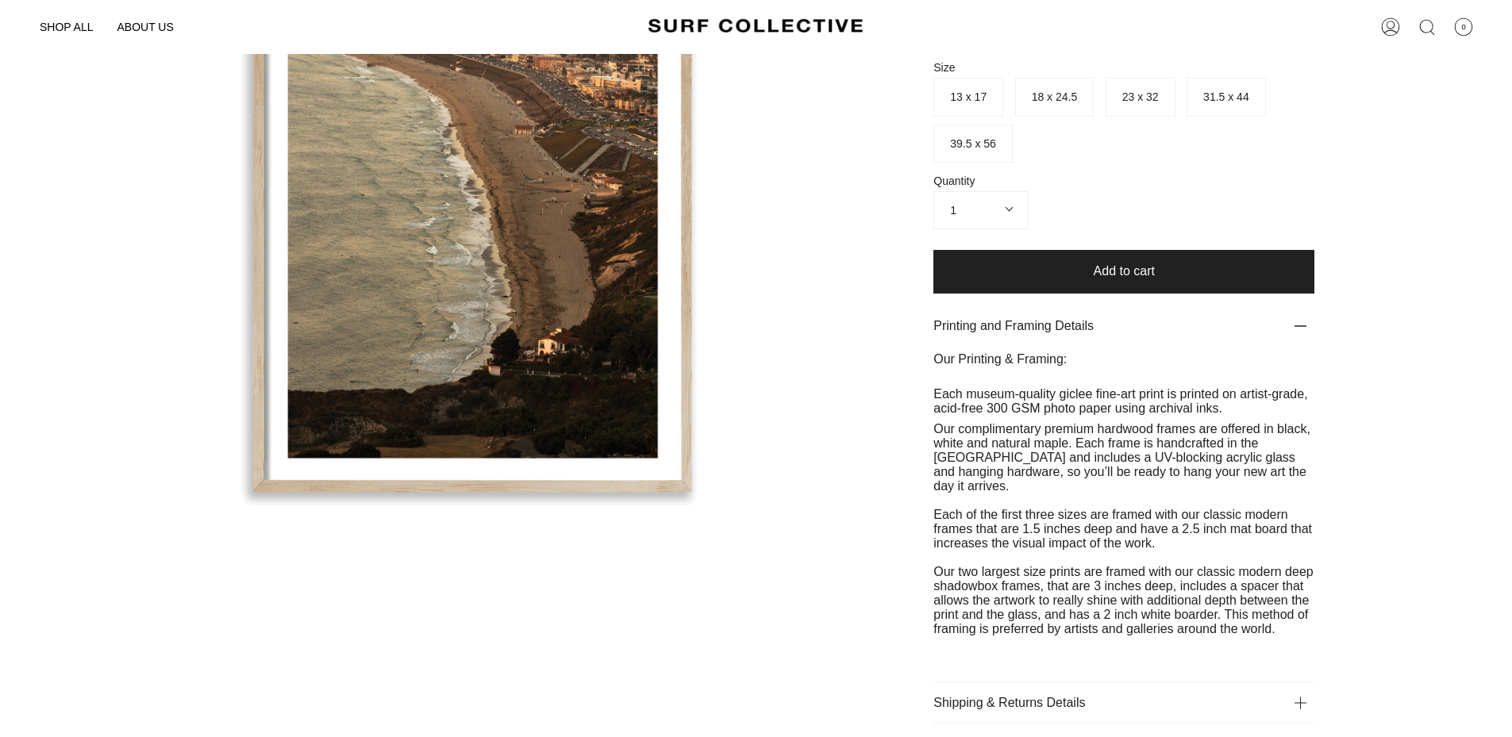
scroll to position [476, 0]
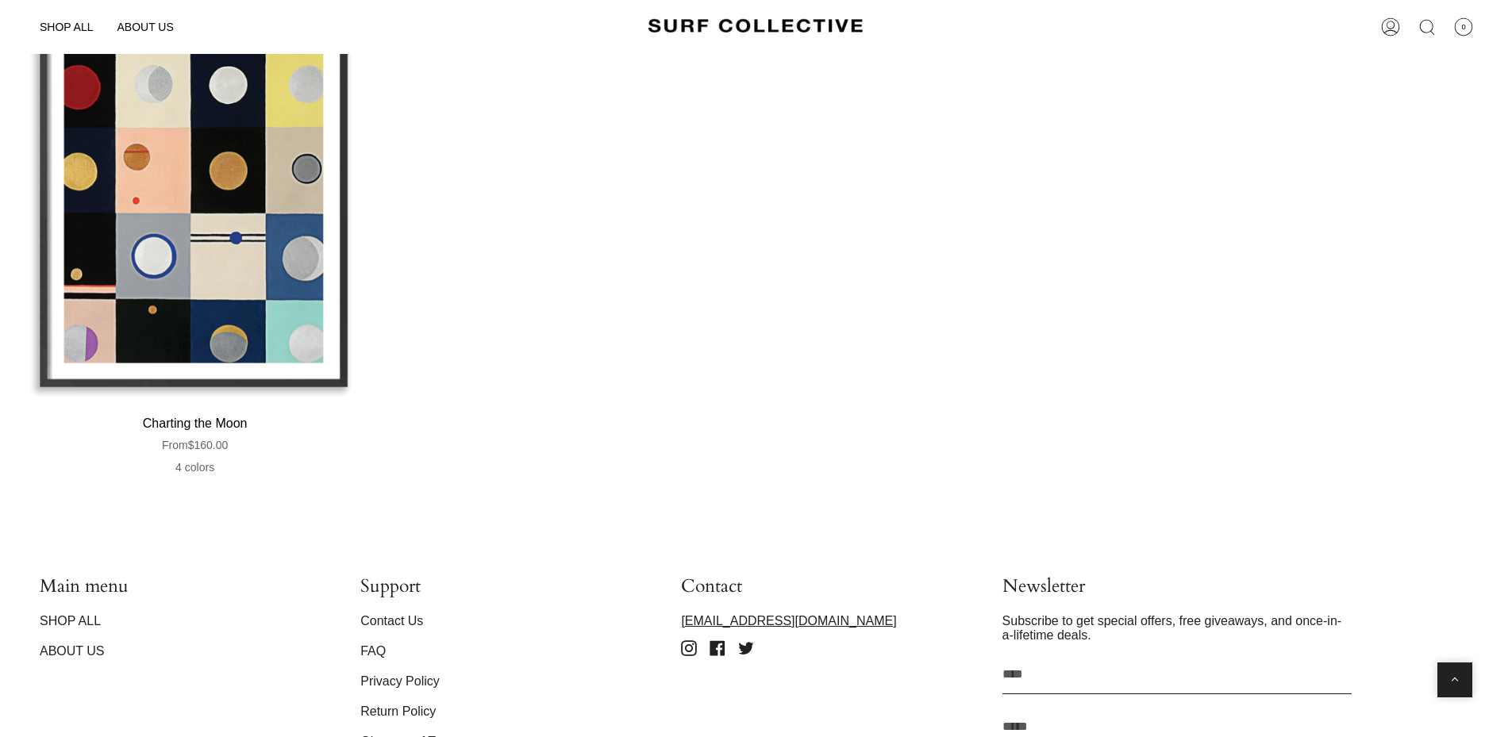
scroll to position [4044, 0]
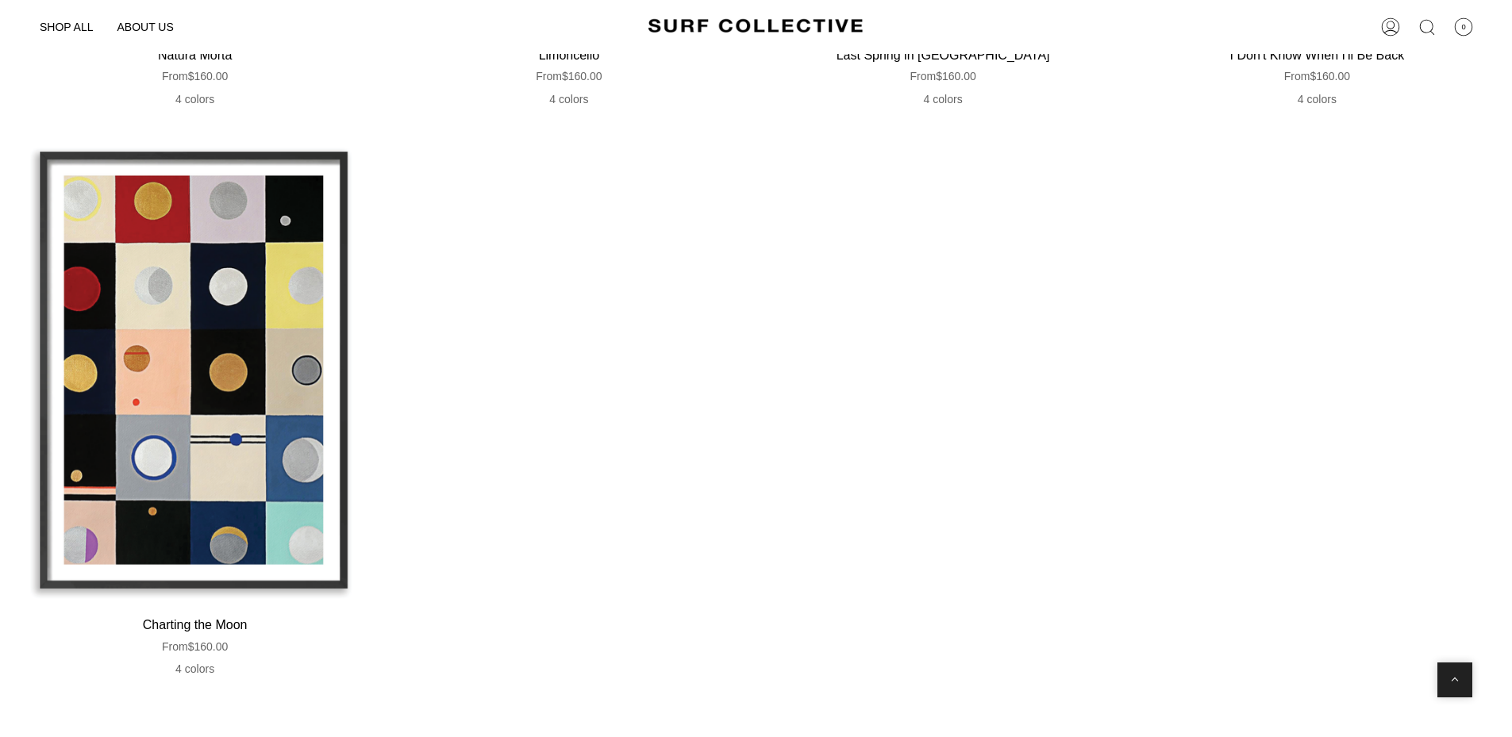
click at [290, 302] on div "Charting the Moon" at bounding box center [195, 371] width 358 height 466
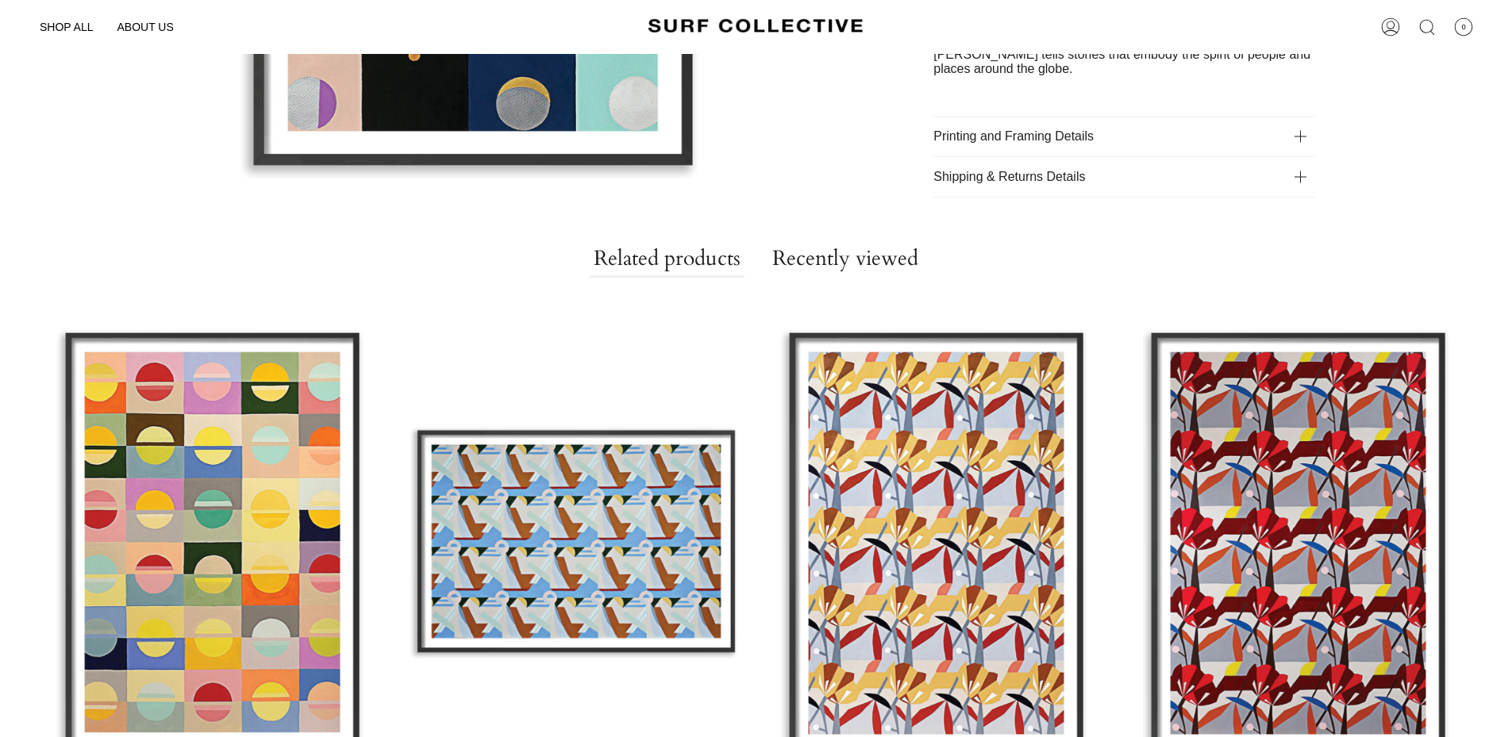
scroll to position [1250, 0]
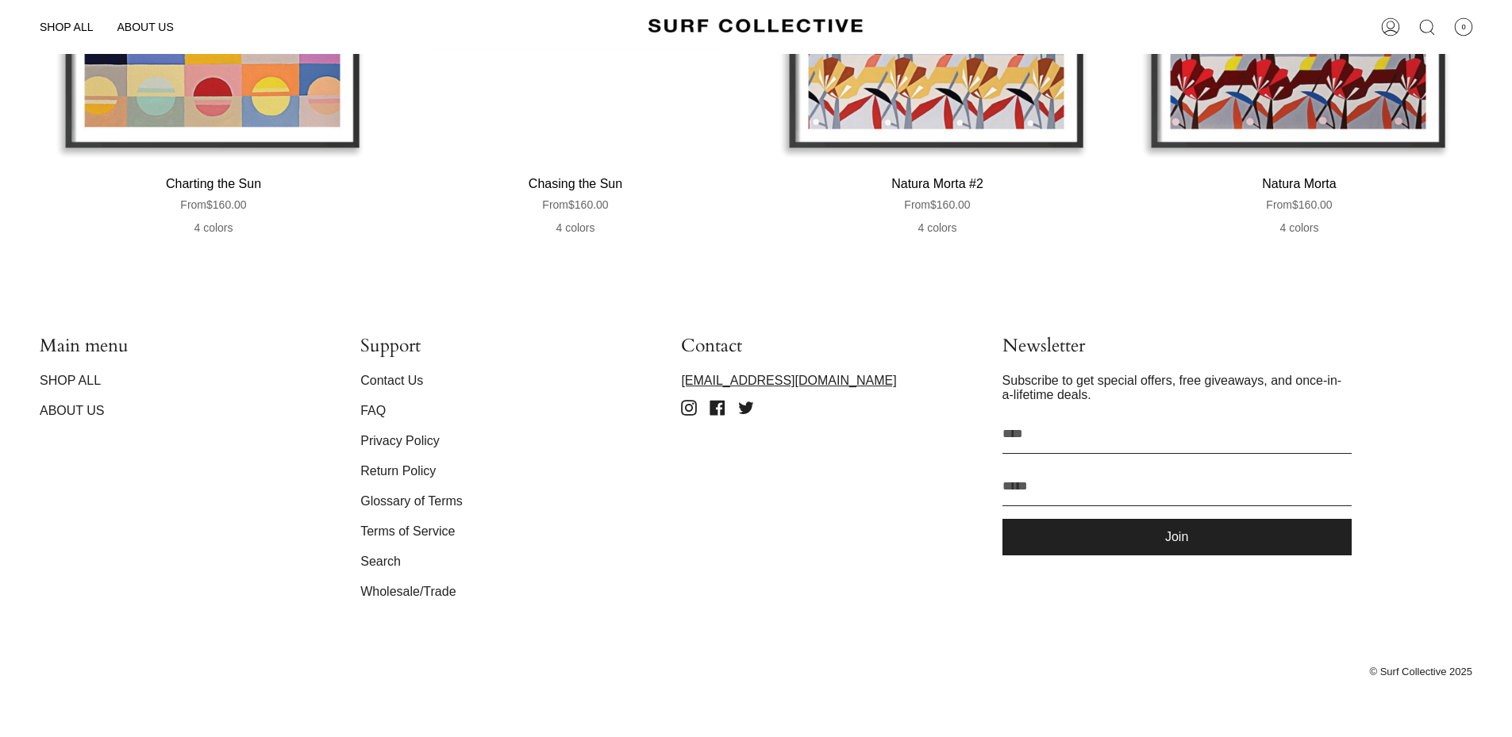
drag, startPoint x: 713, startPoint y: 410, endPoint x: 727, endPoint y: 418, distance: 16.1
click at [724, 419] on ul "Instagram Facebook Twitter" at bounding box center [822, 408] width 294 height 29
click at [744, 406] on icon at bounding box center [746, 408] width 15 height 13
